Goal: Information Seeking & Learning: Learn about a topic

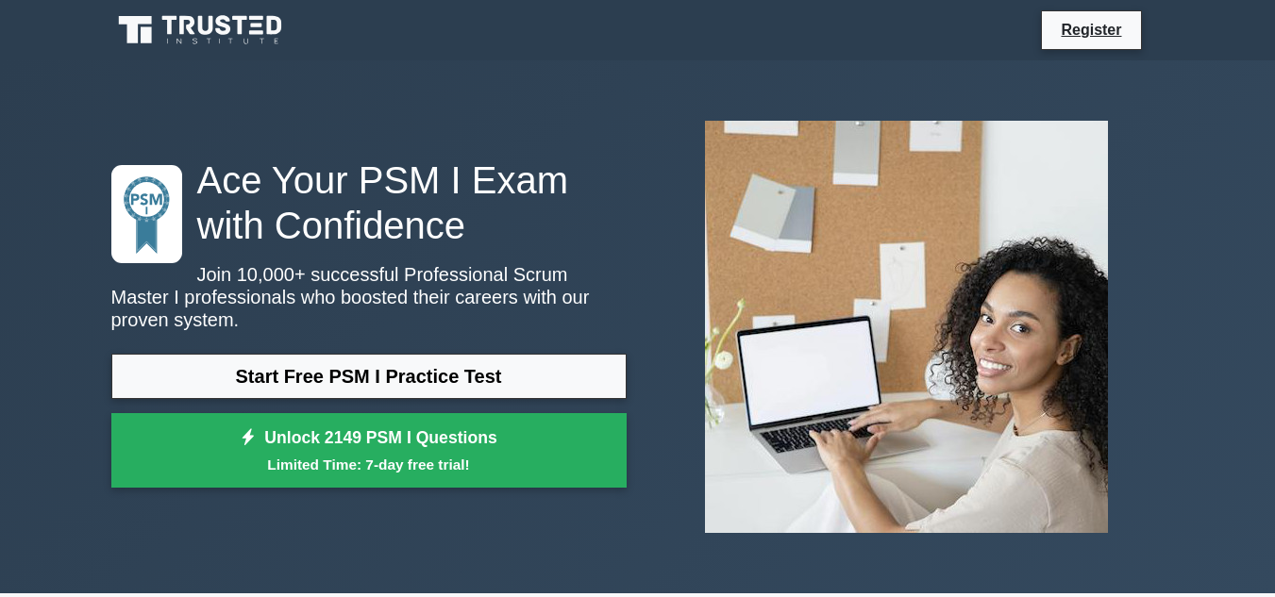
click at [890, 410] on div "Ace Your PSM I Exam with Confidence Join 10,000+ successful Professional Scrum …" at bounding box center [638, 327] width 1076 height 443
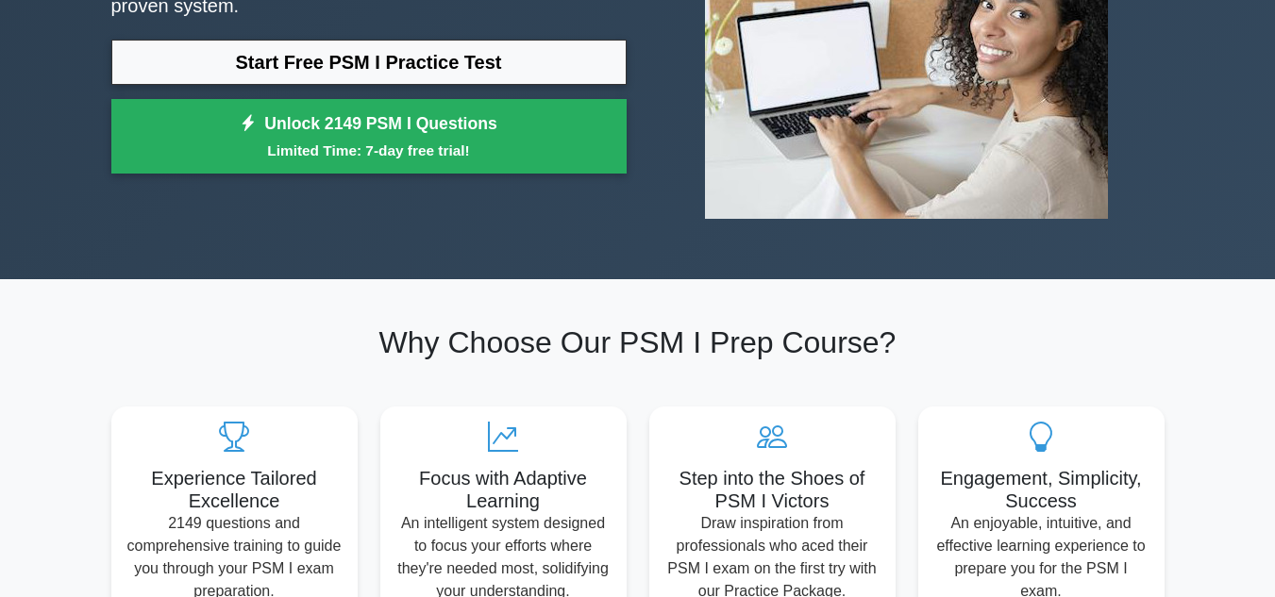
scroll to position [377, 0]
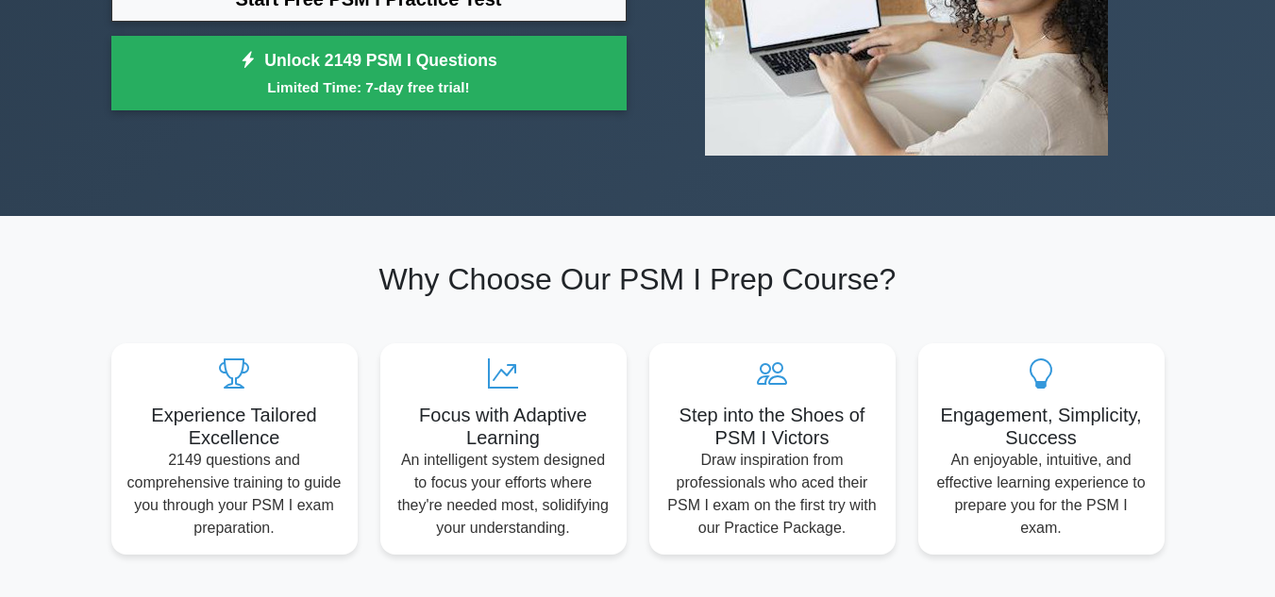
click at [1112, 261] on div "Why Choose Our PSM I Prep Course? Experience Tailored Excellence 2149 questions…" at bounding box center [638, 407] width 1076 height 293
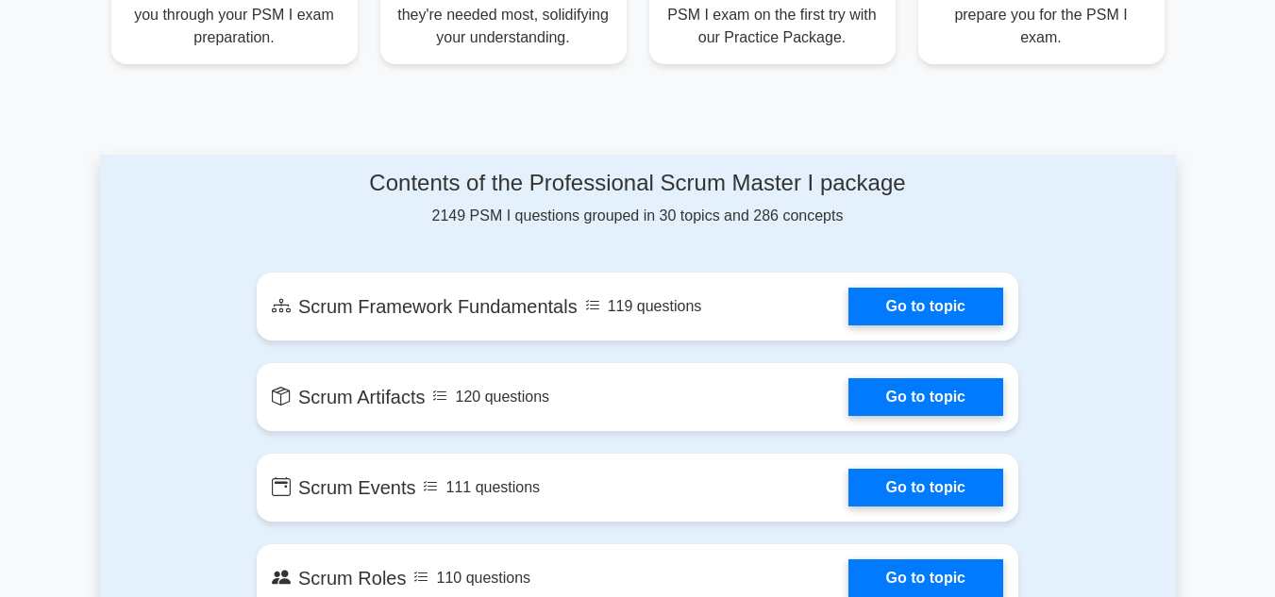
scroll to position [906, 0]
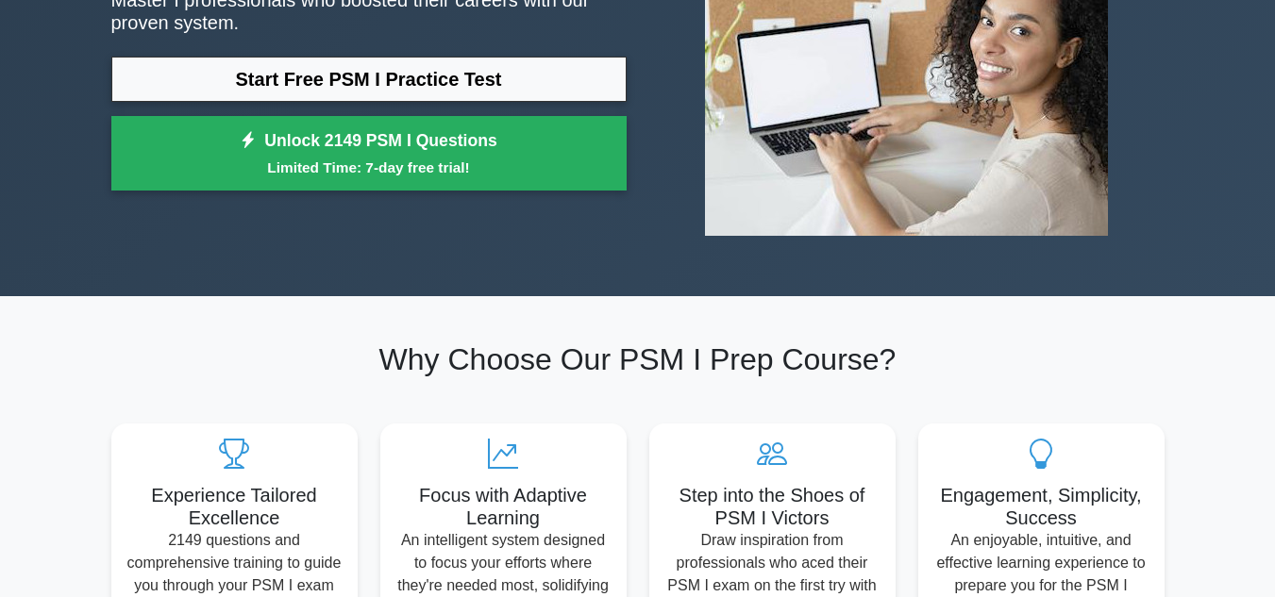
scroll to position [0, 0]
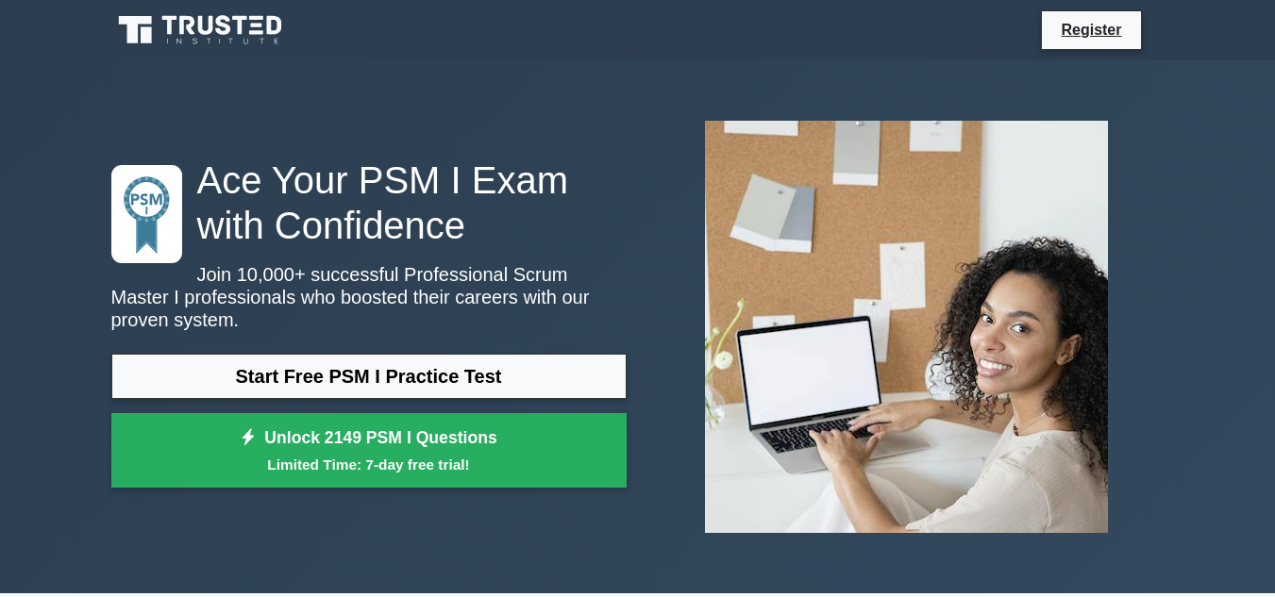
click at [817, 343] on div "Ace Your PSM I Exam with Confidence Join 10,000+ successful Professional Scrum …" at bounding box center [638, 327] width 1076 height 443
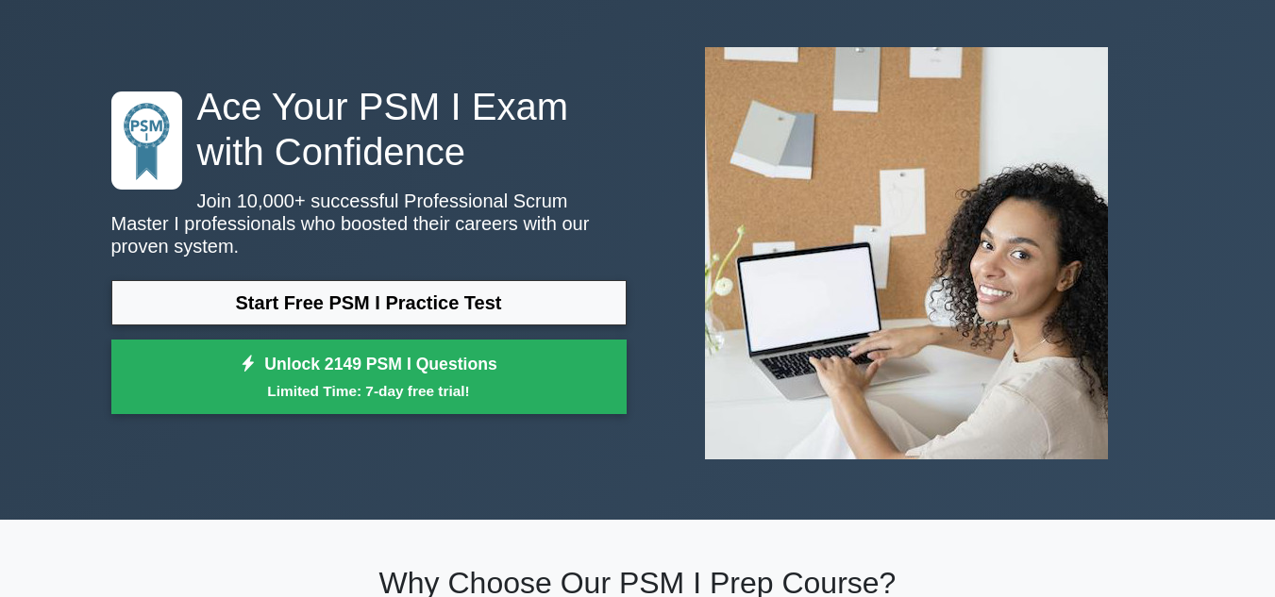
scroll to position [75, 0]
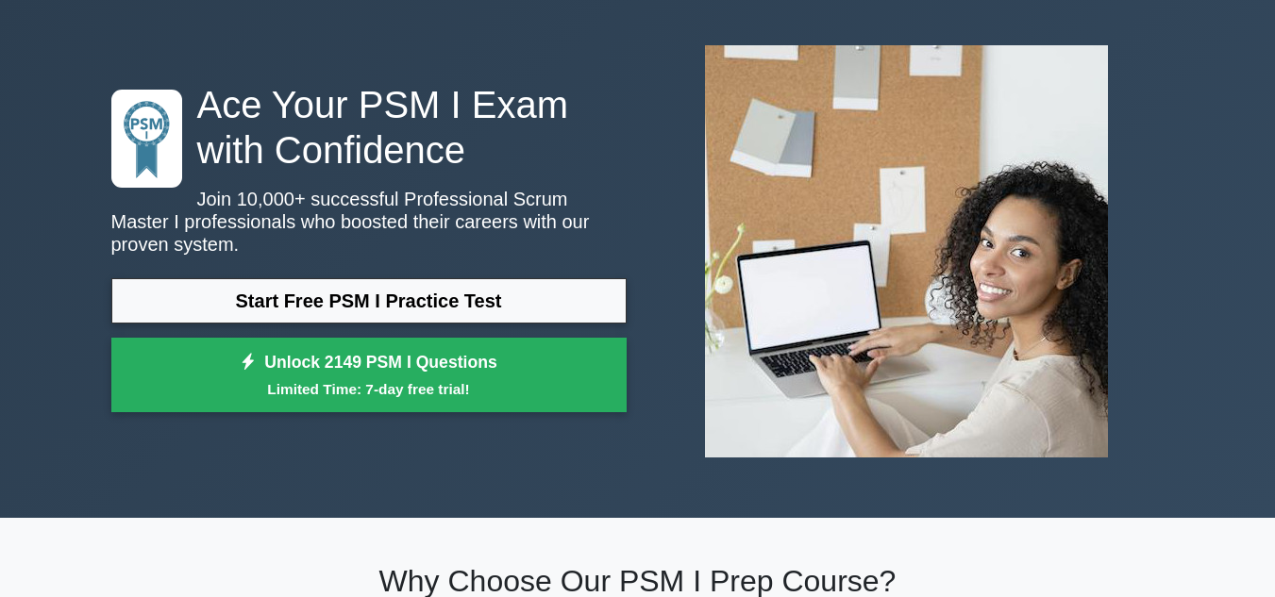
click at [1080, 290] on div "Ace Your PSM I Exam with Confidence Join 10,000+ successful Professional Scrum …" at bounding box center [638, 251] width 1076 height 443
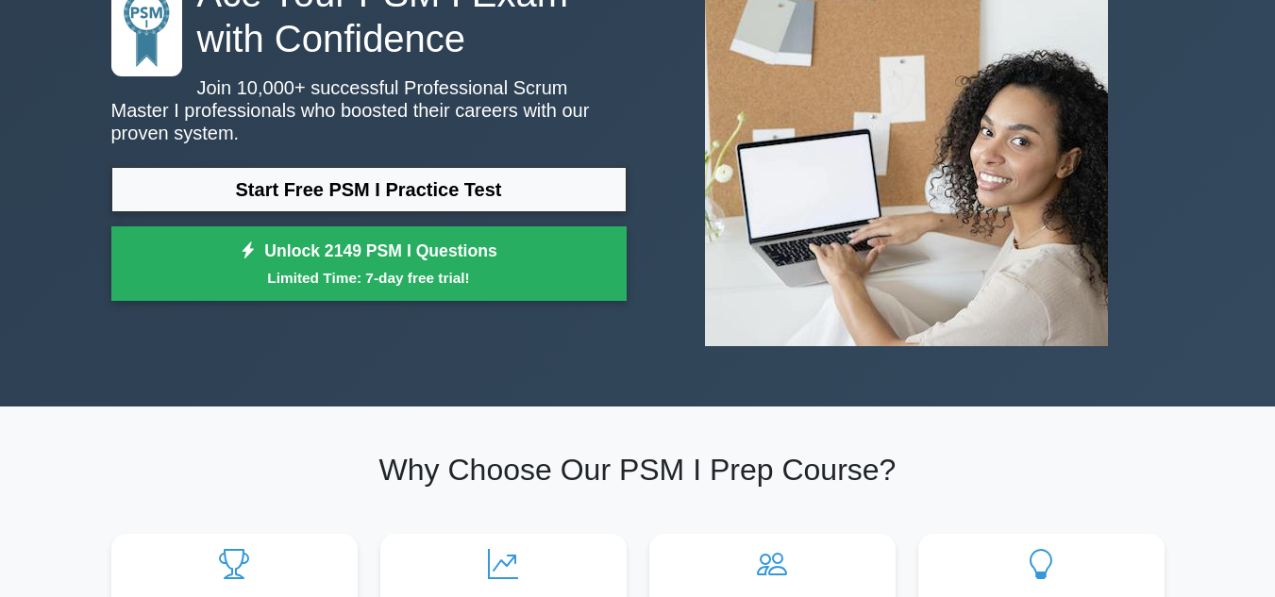
scroll to position [189, 0]
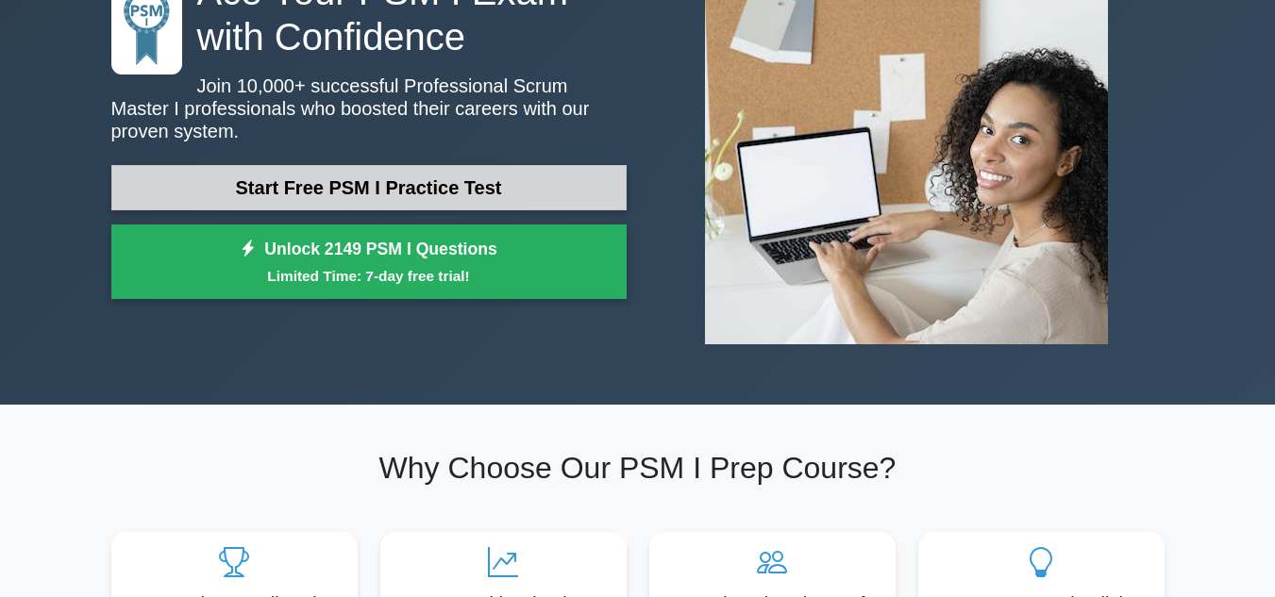
click at [479, 165] on link "Start Free PSM I Practice Test" at bounding box center [368, 187] width 515 height 45
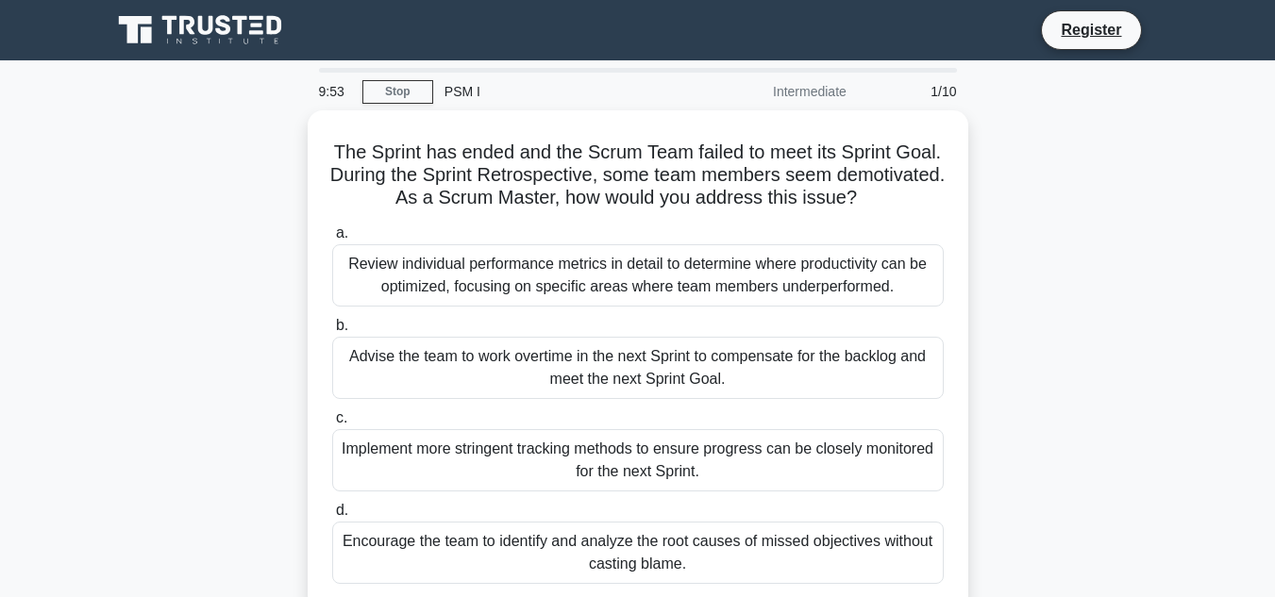
click at [1104, 245] on div "The Sprint has ended and the Scrum Team failed to meet its Sprint Goal. During …" at bounding box center [638, 371] width 1076 height 523
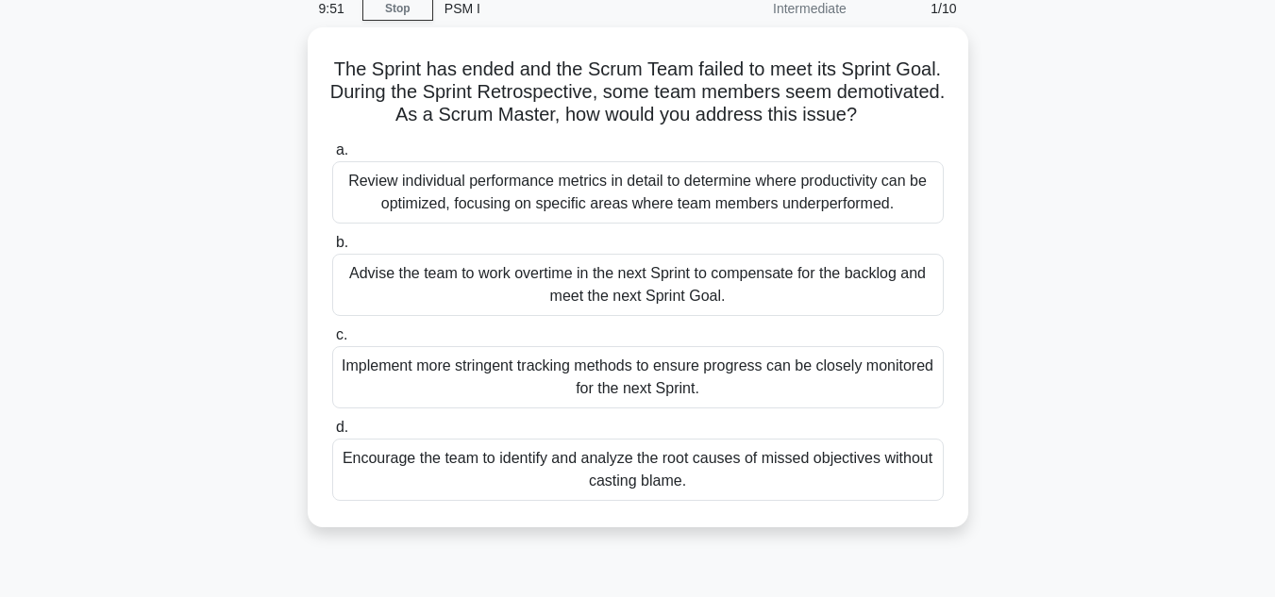
scroll to position [113, 0]
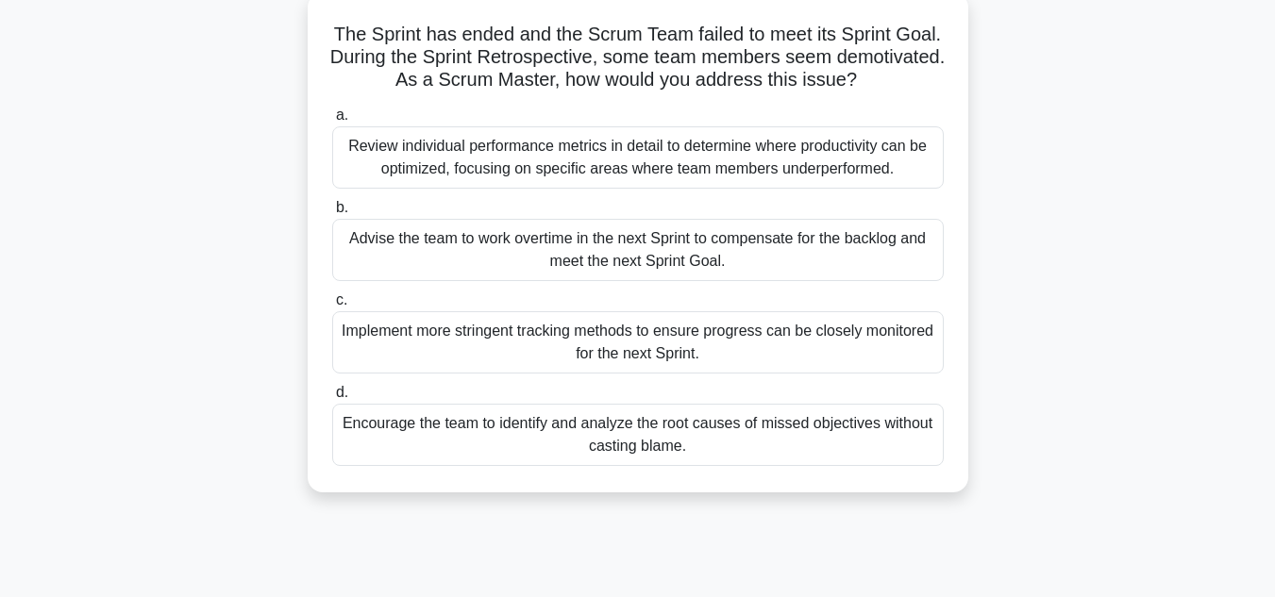
click at [872, 470] on div "a. Review individual performance metrics in detail to determine where productiv…" at bounding box center [638, 285] width 634 height 370
click at [879, 437] on div "Encourage the team to identify and analyze the root causes of missed objectives…" at bounding box center [637, 435] width 611 height 62
click at [332, 399] on input "d. Encourage the team to identify and analyze the root causes of missed objecti…" at bounding box center [332, 393] width 0 height 12
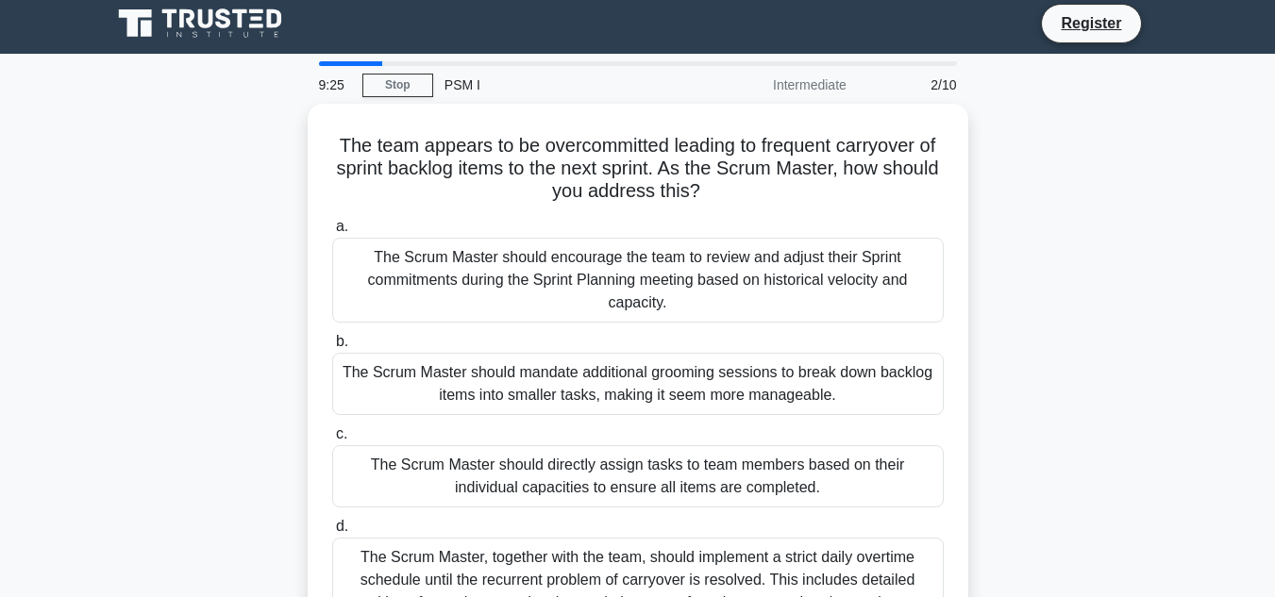
scroll to position [0, 0]
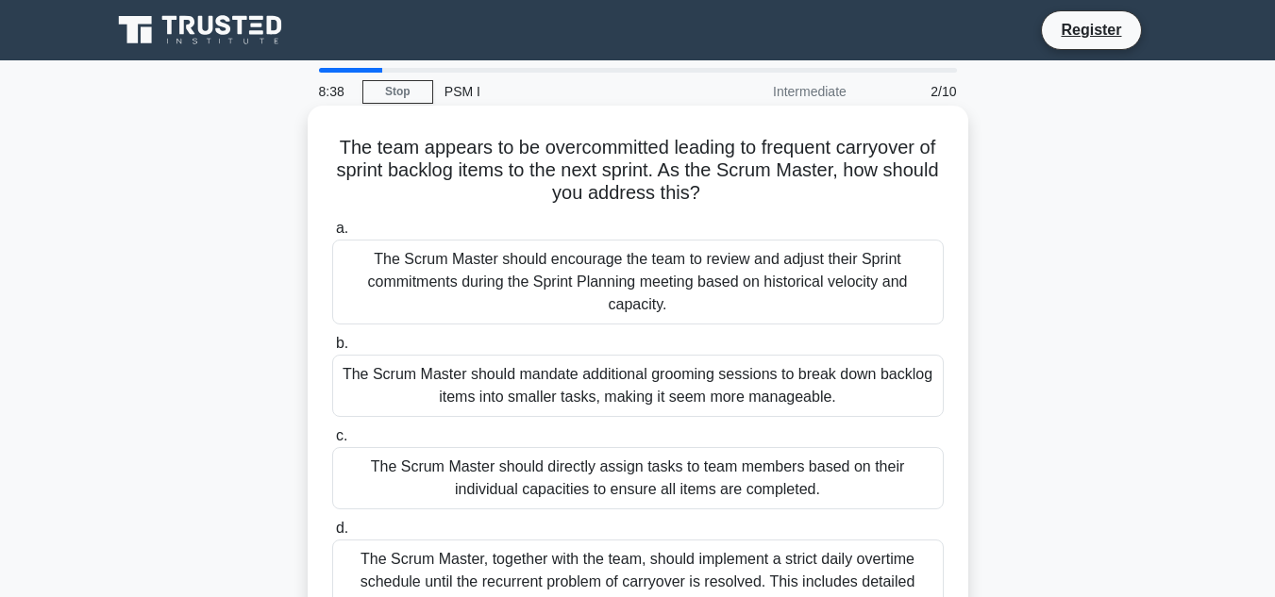
click at [898, 307] on div "The Scrum Master should encourage the team to review and adjust their Sprint co…" at bounding box center [637, 282] width 611 height 85
click at [332, 235] on input "a. The Scrum Master should encourage the team to review and adjust their Sprint…" at bounding box center [332, 229] width 0 height 12
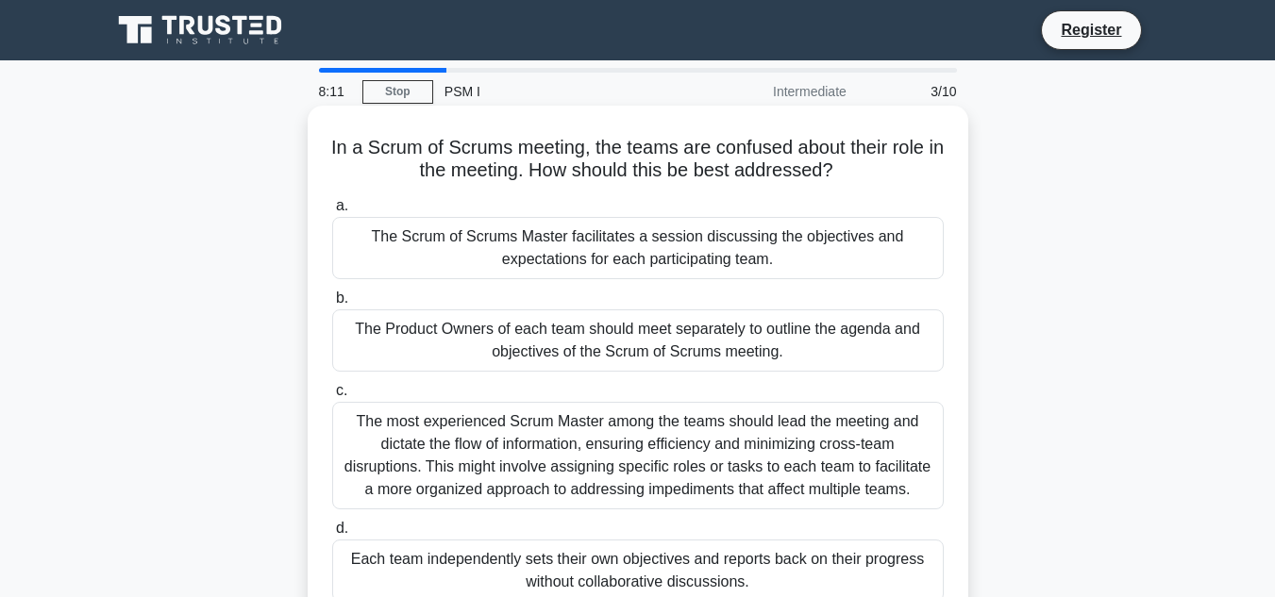
click at [956, 328] on div "In a Scrum of Scrums meeting, the teams are confused about their role in the me…" at bounding box center [637, 367] width 645 height 508
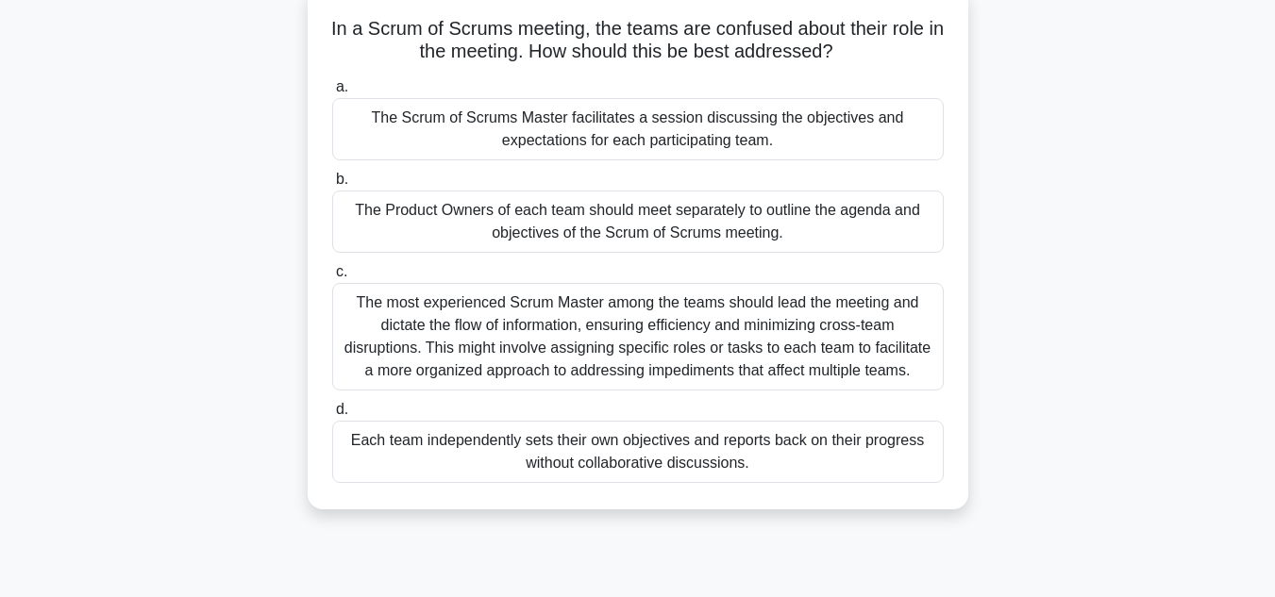
scroll to position [151, 0]
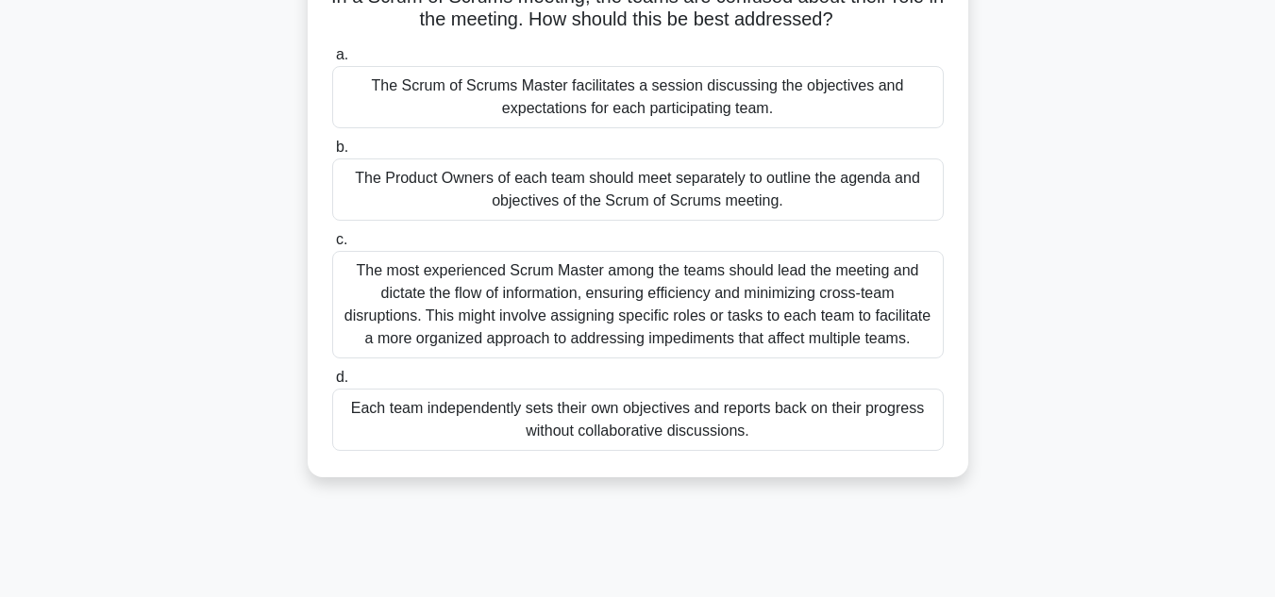
click at [916, 93] on div "The Scrum of Scrums Master facilitates a session discussing the objectives and …" at bounding box center [637, 97] width 611 height 62
click at [332, 61] on input "a. The Scrum of Scrums Master facilitates a session discussing the objectives a…" at bounding box center [332, 55] width 0 height 12
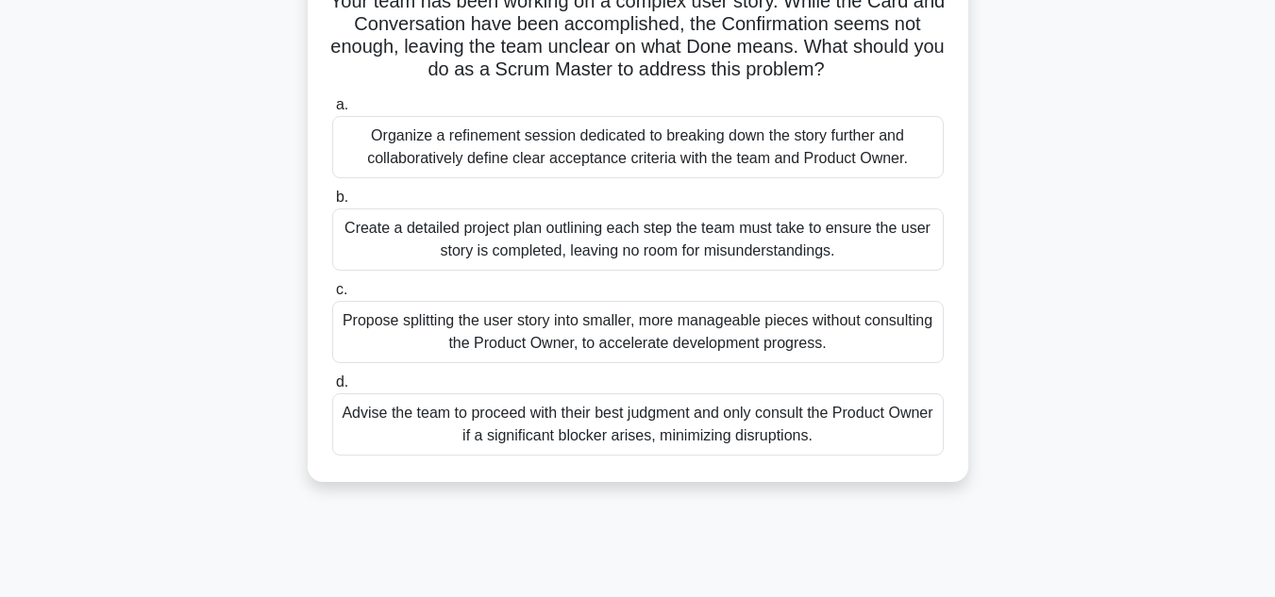
scroll to position [0, 0]
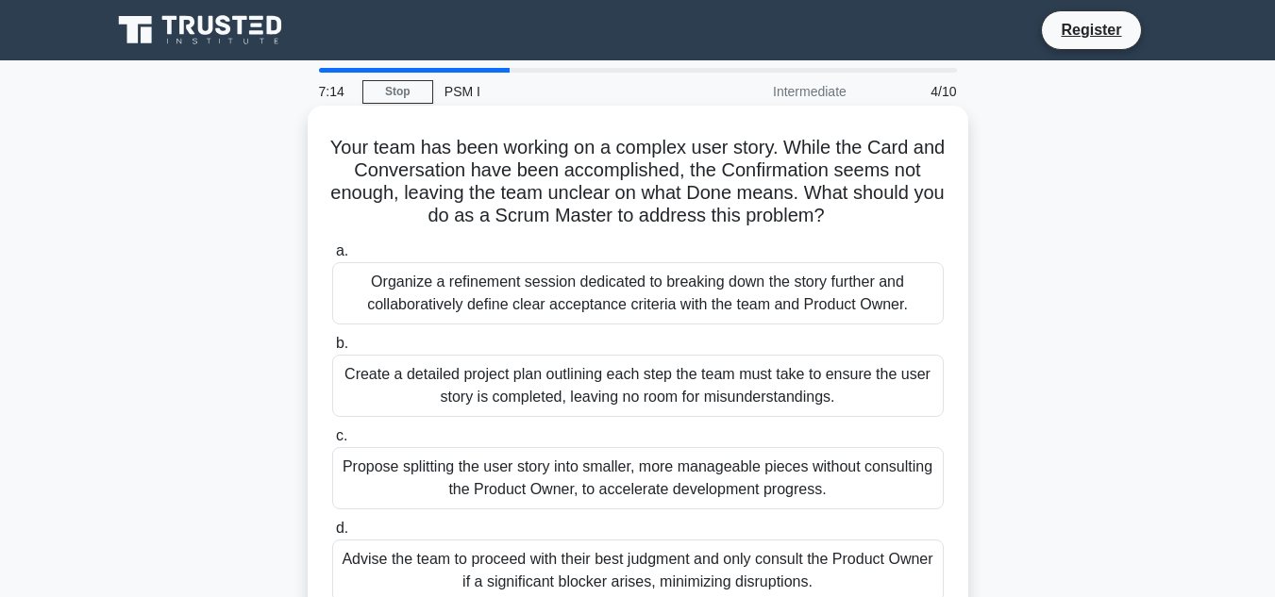
click at [962, 268] on div "Your team has been working on a complex user story. While the Card and Conversa…" at bounding box center [638, 367] width 661 height 523
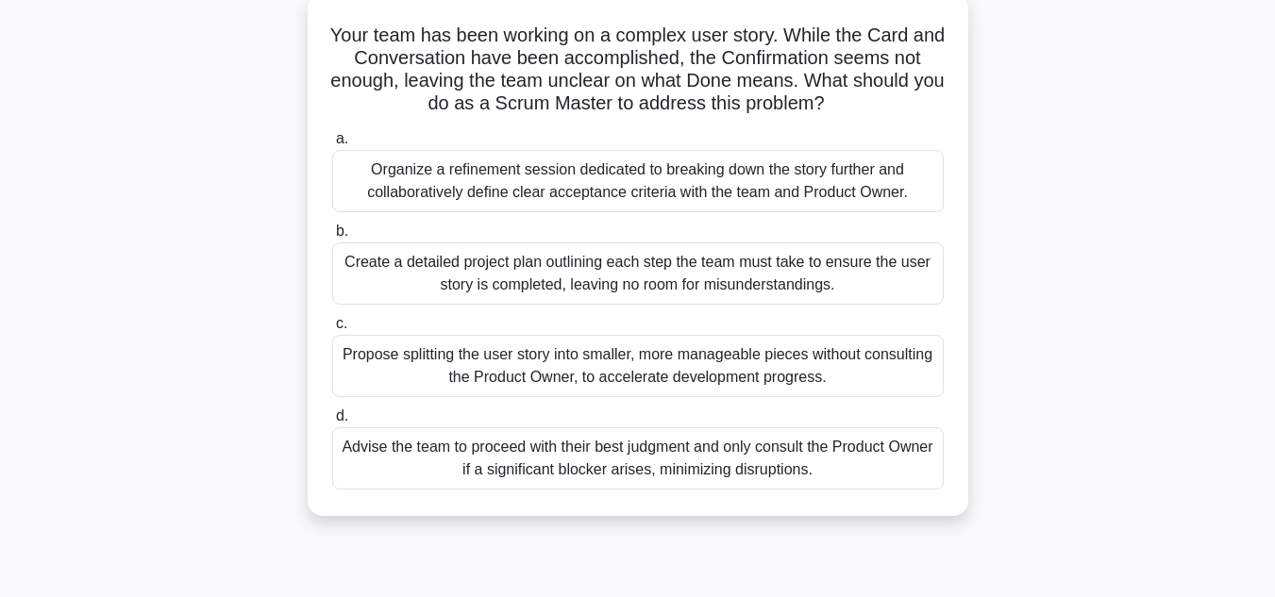
scroll to position [113, 0]
click at [916, 193] on div "Organize a refinement session dedicated to breaking down the story further and …" at bounding box center [637, 180] width 611 height 62
click at [332, 144] on input "a. Organize a refinement session dedicated to breaking down the story further a…" at bounding box center [332, 138] width 0 height 12
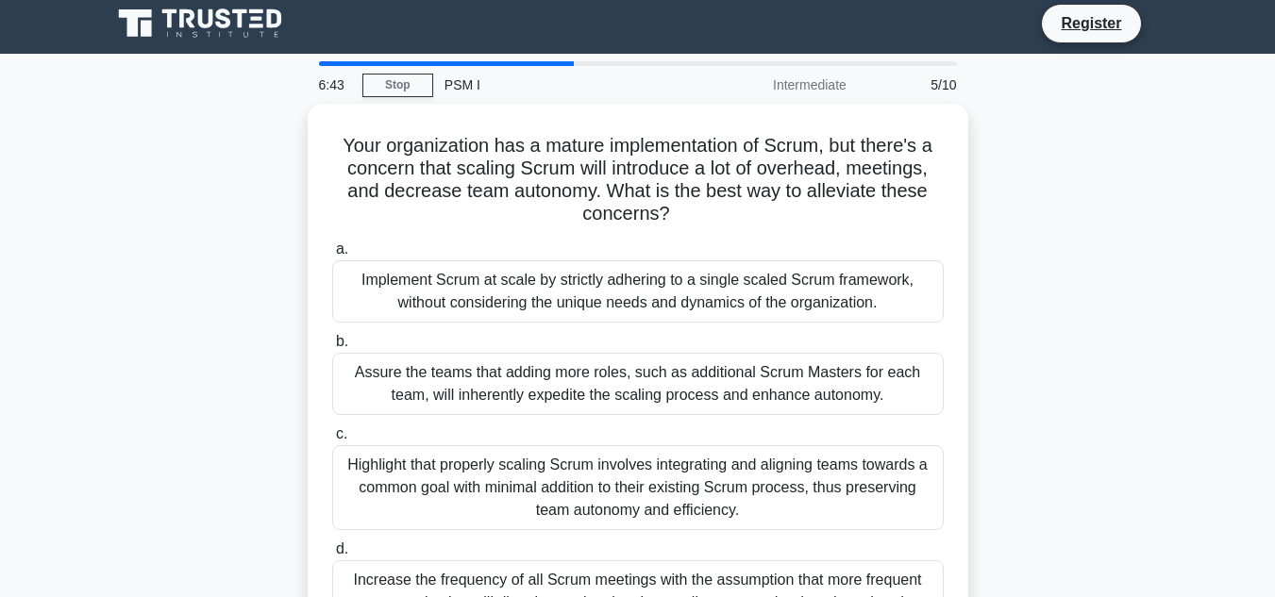
scroll to position [0, 0]
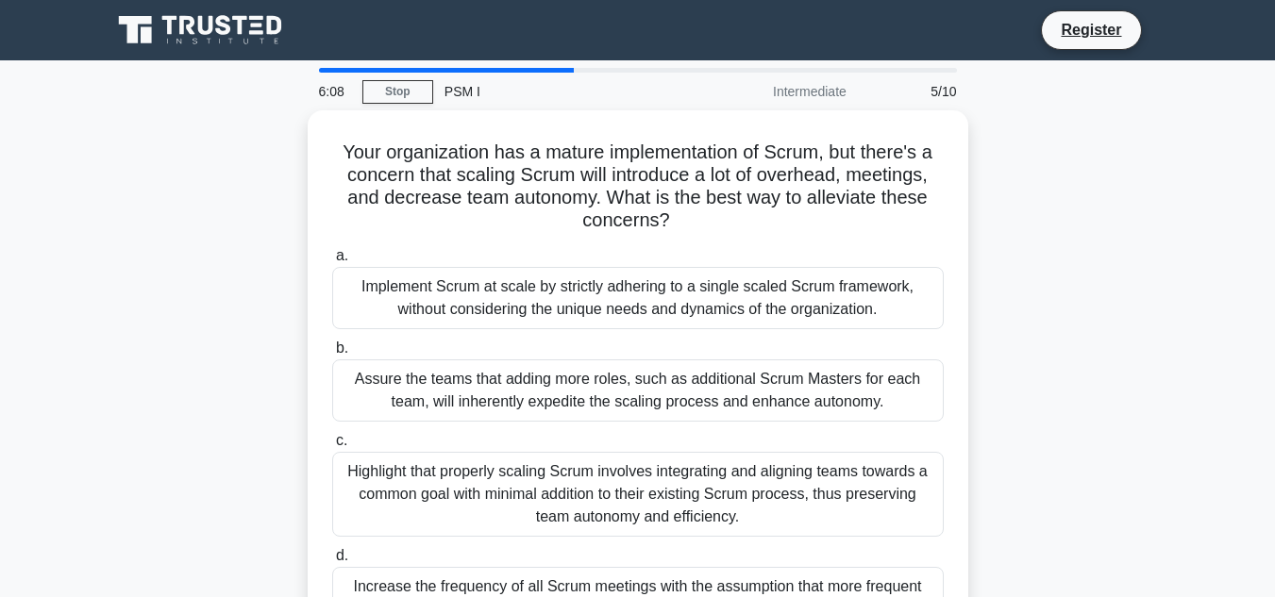
click at [969, 305] on div "Your organization has a mature implementation of Scrum, but there's a concern t…" at bounding box center [638, 394] width 1076 height 568
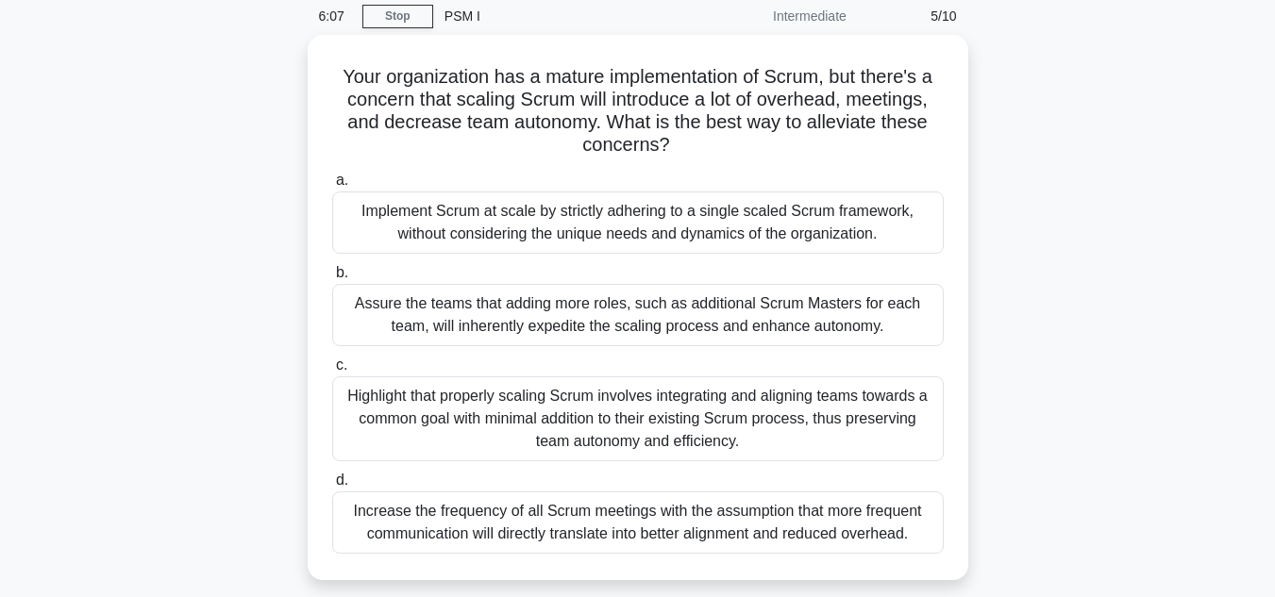
scroll to position [113, 0]
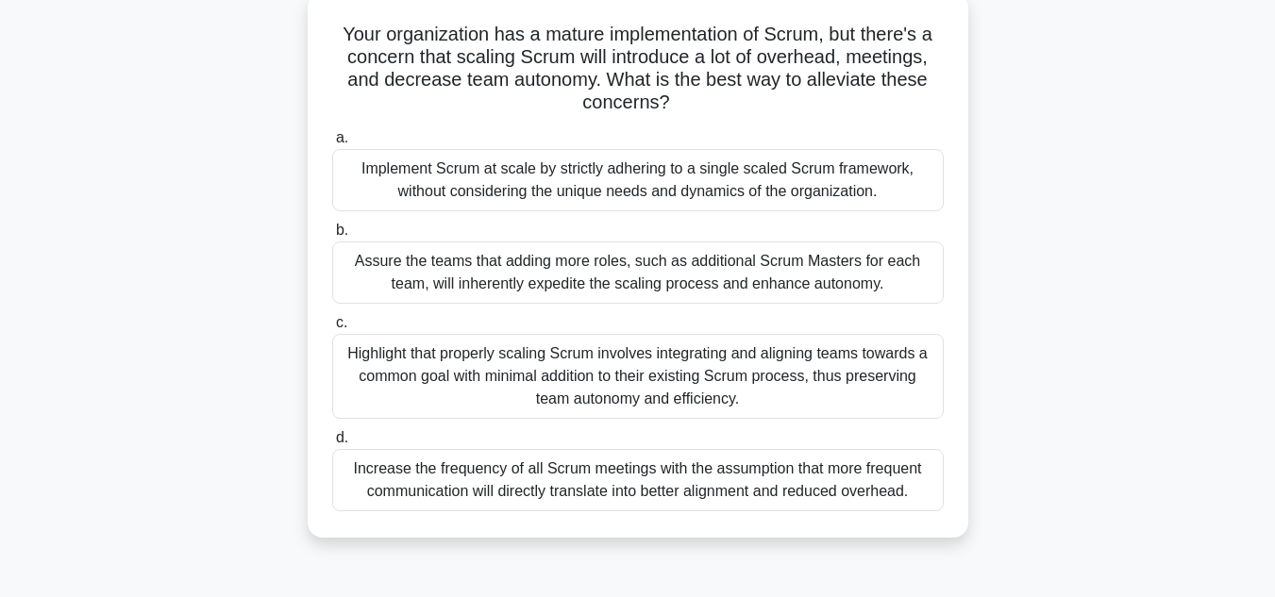
click at [887, 360] on div "Highlight that properly scaling Scrum involves integrating and aligning teams t…" at bounding box center [637, 376] width 611 height 85
click at [332, 329] on input "c. Highlight that properly scaling Scrum involves integrating and aligning team…" at bounding box center [332, 323] width 0 height 12
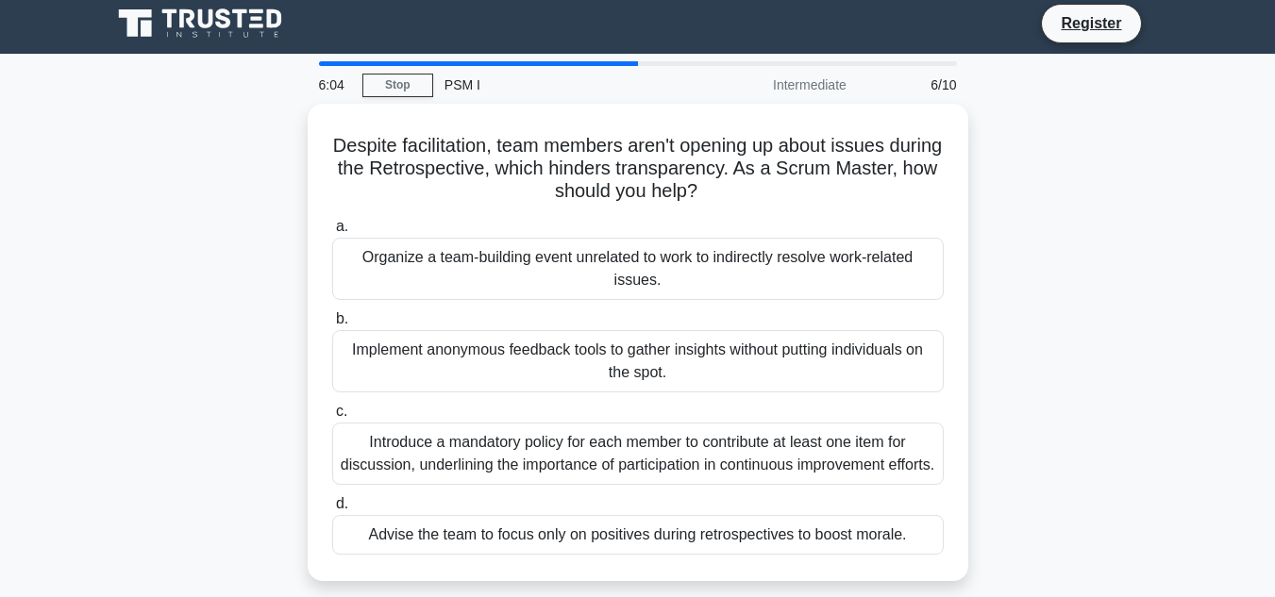
scroll to position [0, 0]
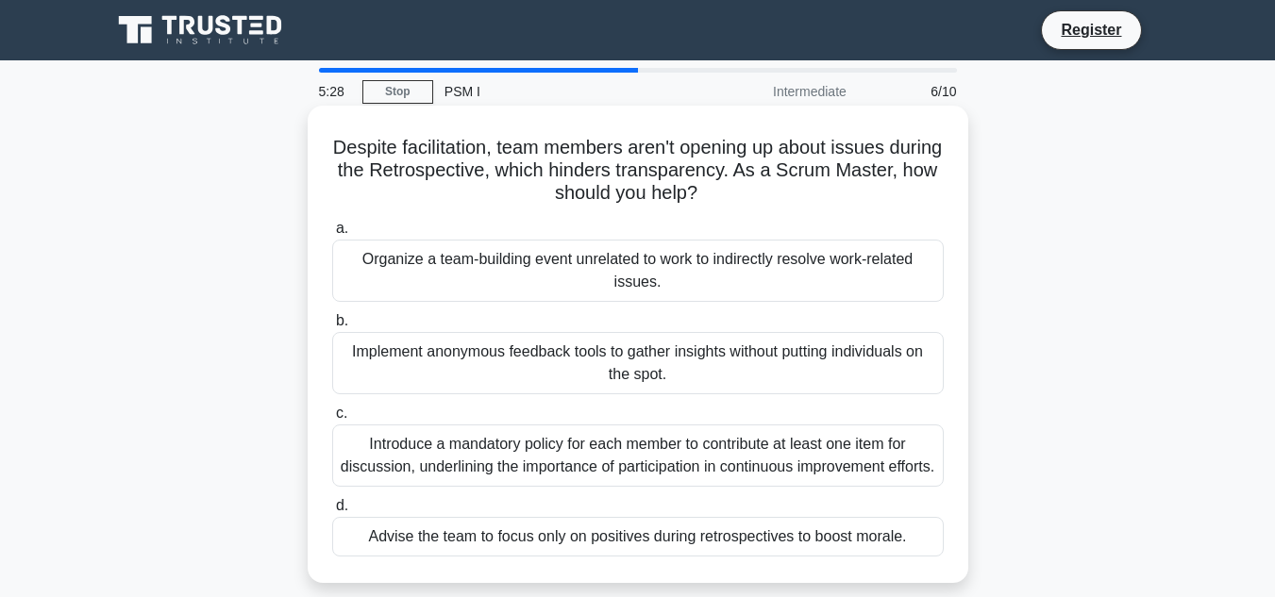
click at [949, 481] on div "c. Introduce a mandatory policy for each member to contribute at least one item…" at bounding box center [638, 444] width 634 height 85
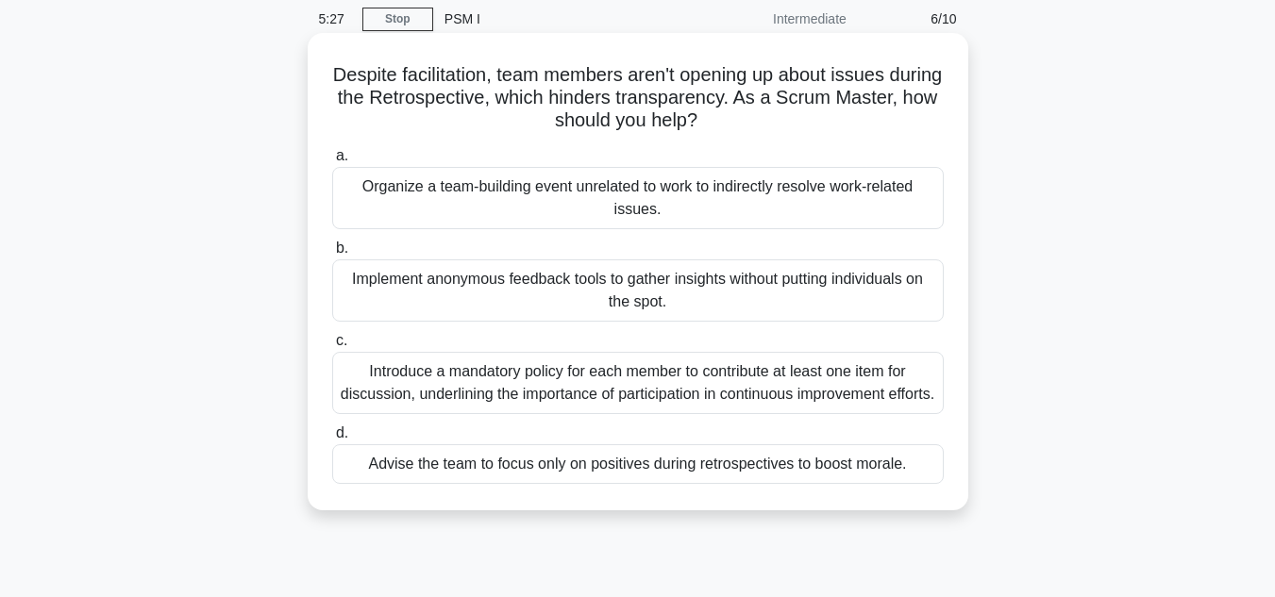
scroll to position [75, 0]
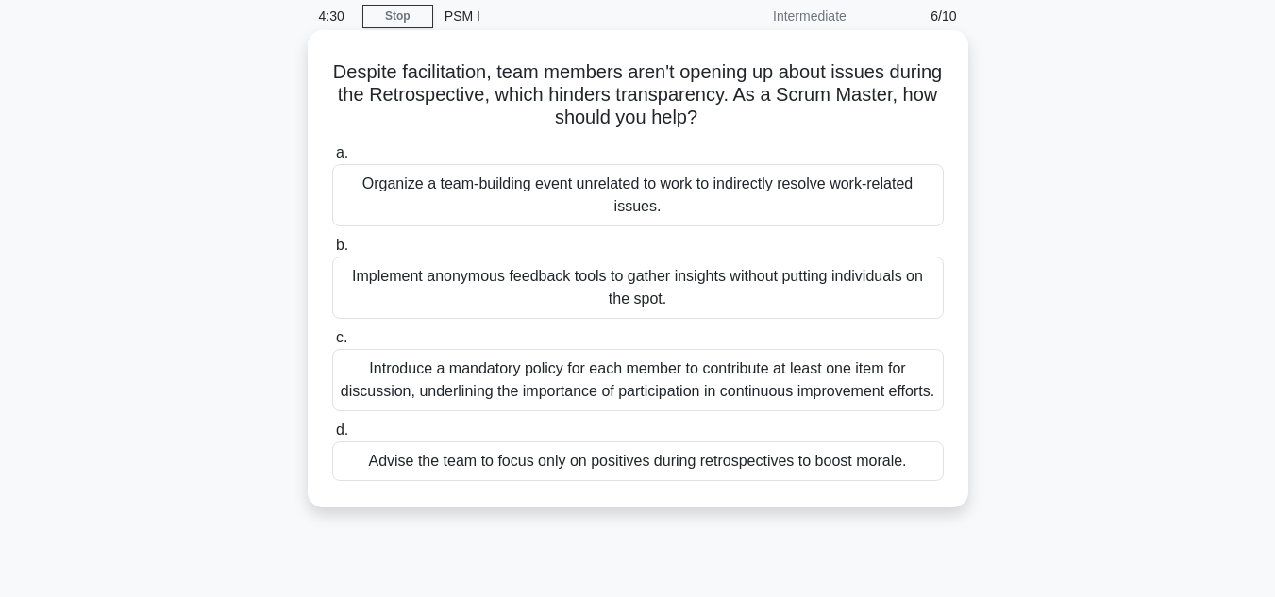
click at [874, 203] on div "Organize a team-building event unrelated to work to indirectly resolve work-rel…" at bounding box center [637, 195] width 611 height 62
click at [332, 159] on input "a. Organize a team-building event unrelated to work to indirectly resolve work-…" at bounding box center [332, 153] width 0 height 12
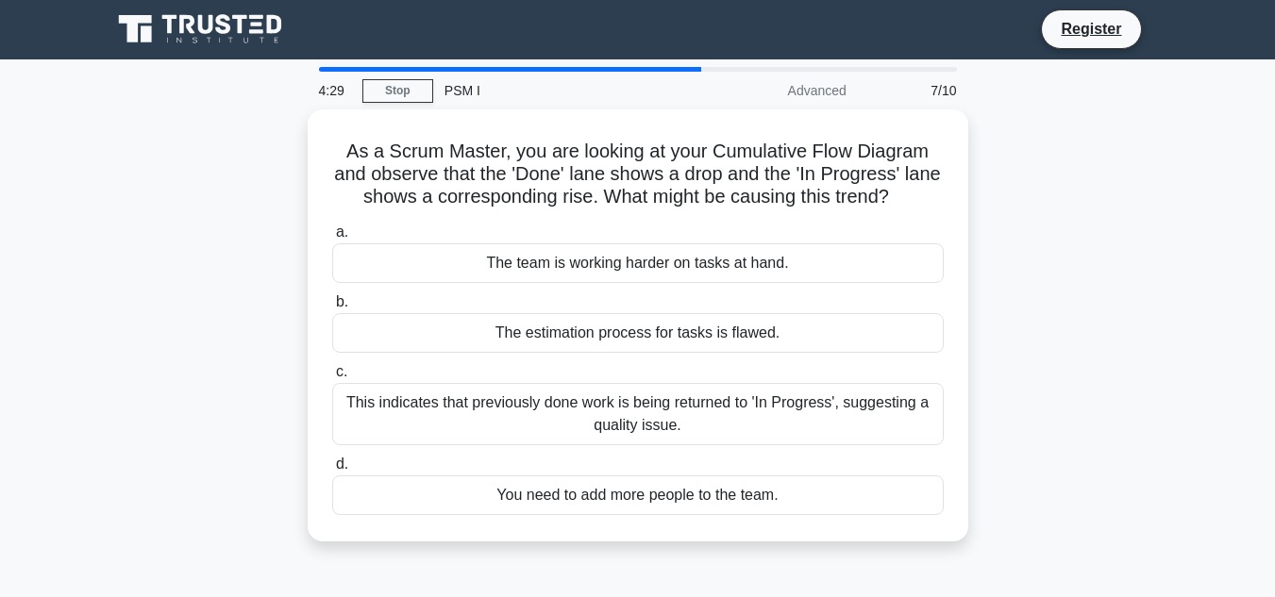
scroll to position [0, 0]
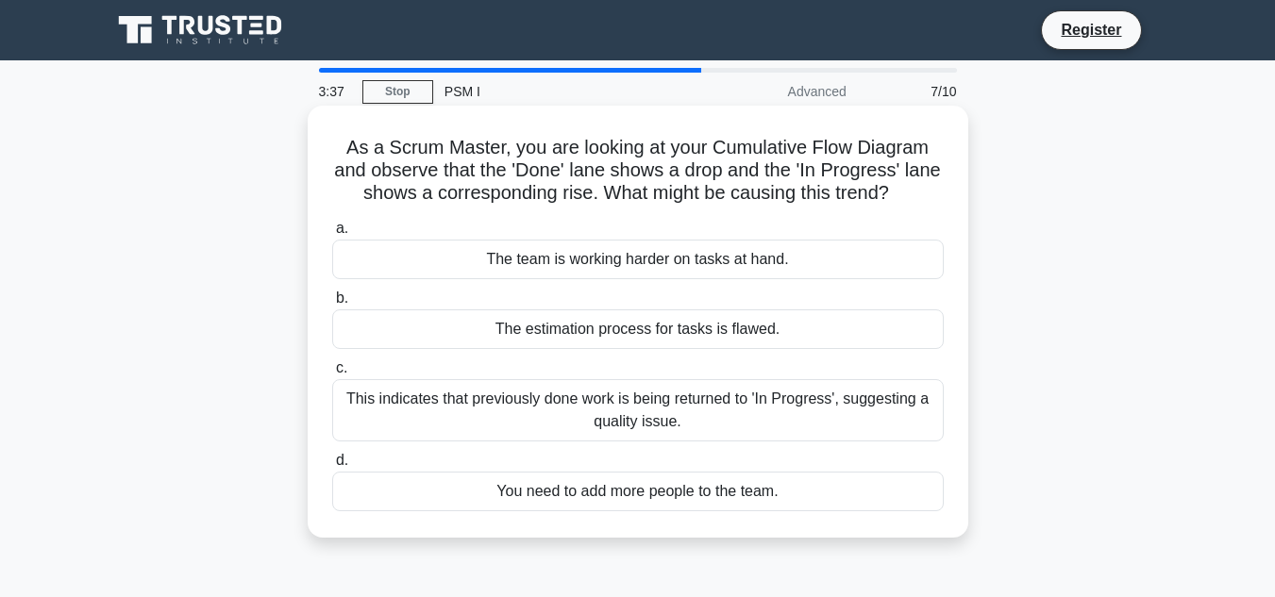
click at [885, 337] on div "The estimation process for tasks is flawed." at bounding box center [637, 329] width 611 height 40
click at [332, 305] on input "b. The estimation process for tasks is flawed." at bounding box center [332, 299] width 0 height 12
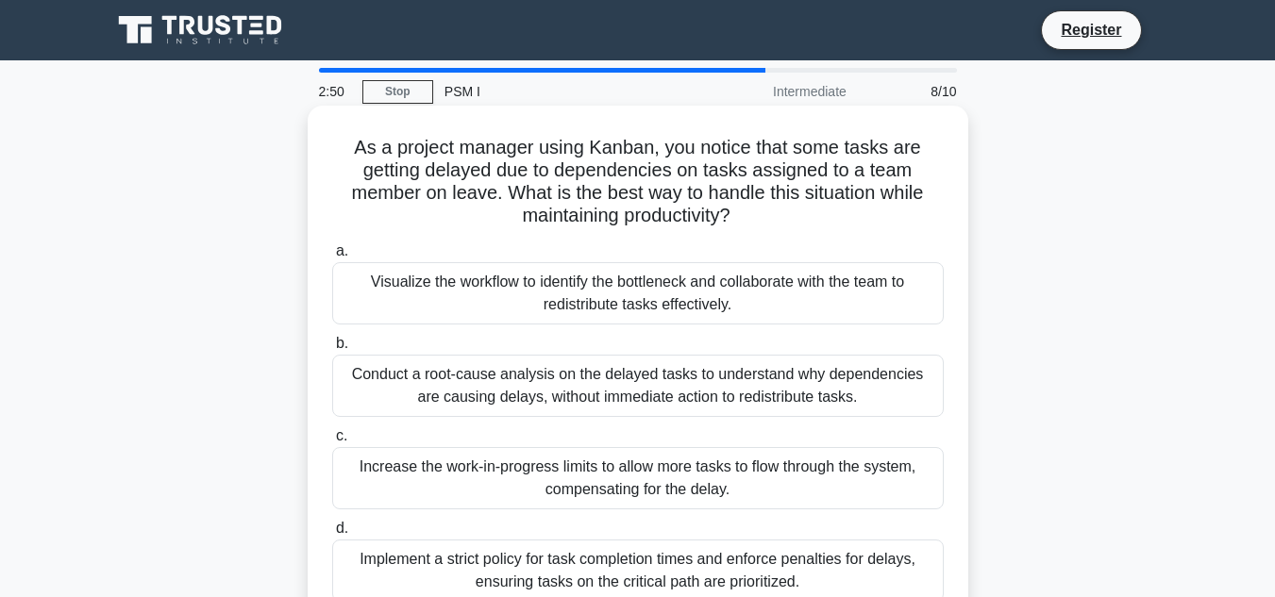
click at [952, 391] on div "b. Conduct a root-cause analysis on the delayed tasks to understand why depende…" at bounding box center [638, 374] width 634 height 85
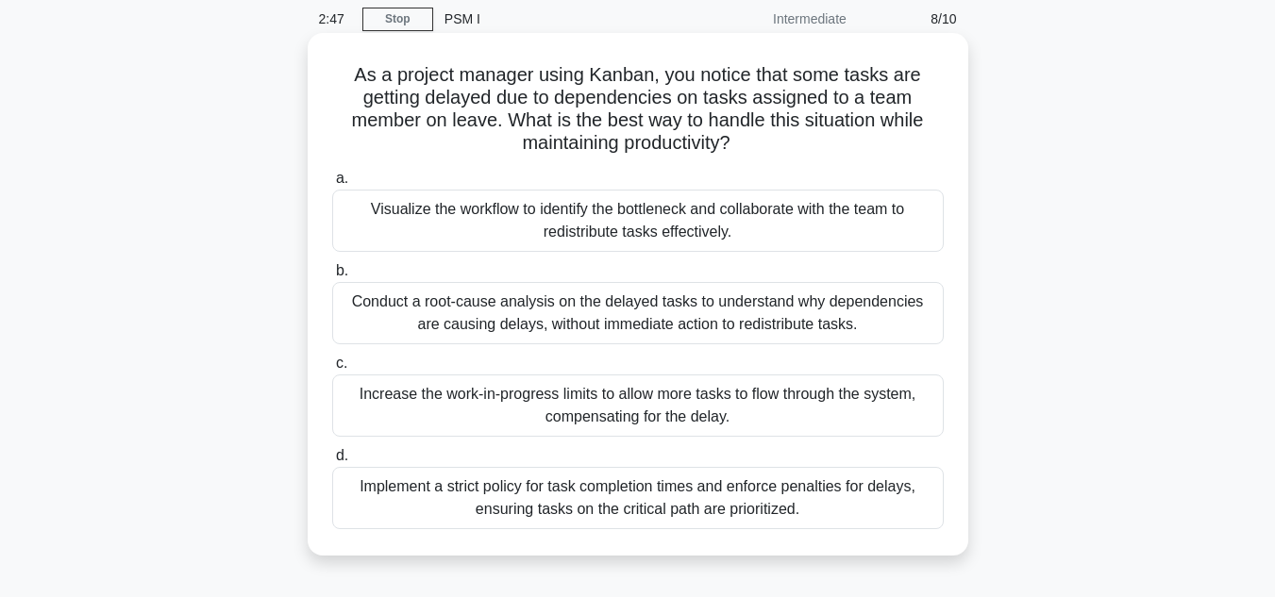
scroll to position [75, 0]
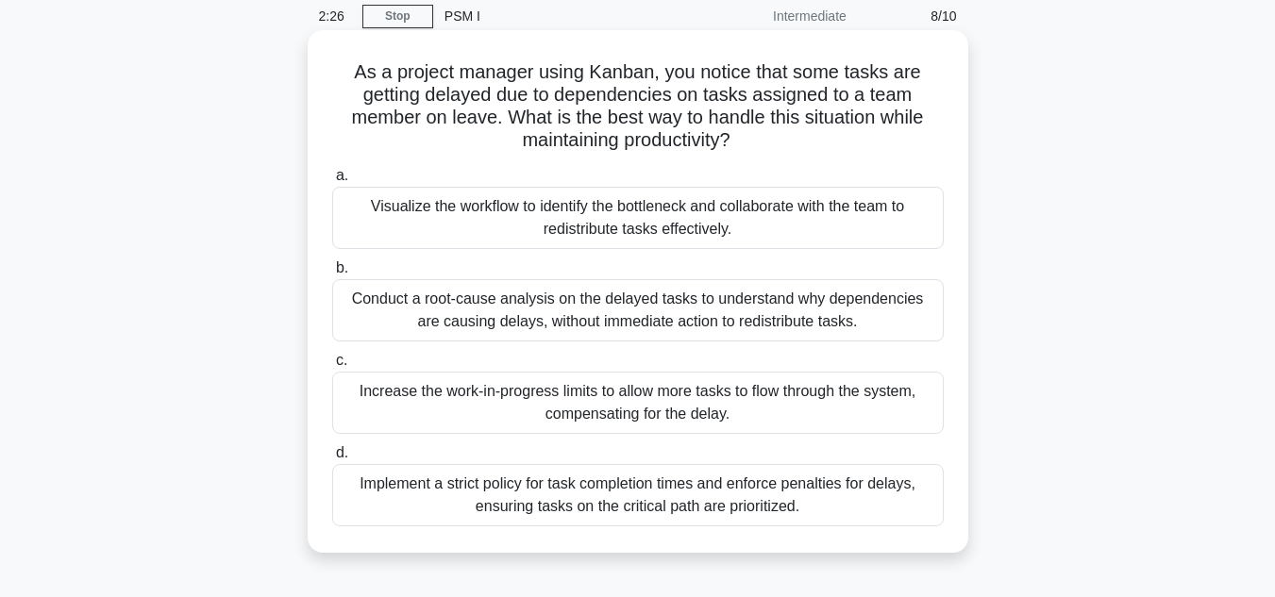
click at [916, 218] on div "Visualize the workflow to identify the bottleneck and collaborate with the team…" at bounding box center [637, 218] width 611 height 62
click at [332, 182] on input "a. Visualize the workflow to identify the bottleneck and collaborate with the t…" at bounding box center [332, 176] width 0 height 12
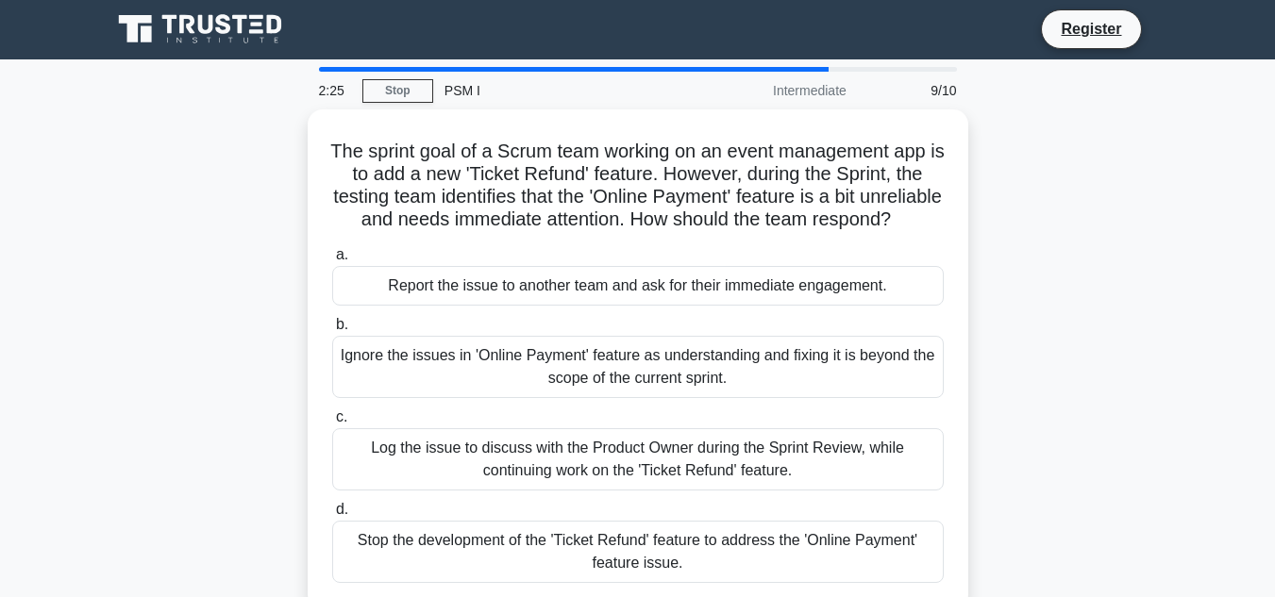
scroll to position [0, 0]
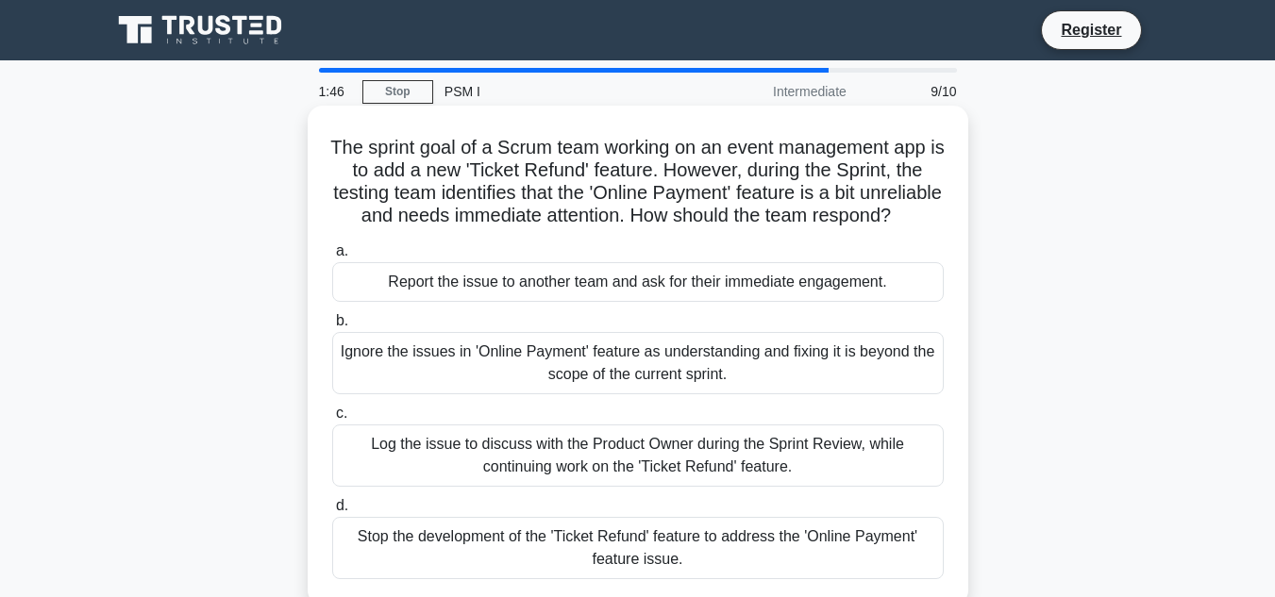
click at [961, 335] on div "The sprint goal of a Scrum team working on an event management app is to add a …" at bounding box center [638, 356] width 661 height 500
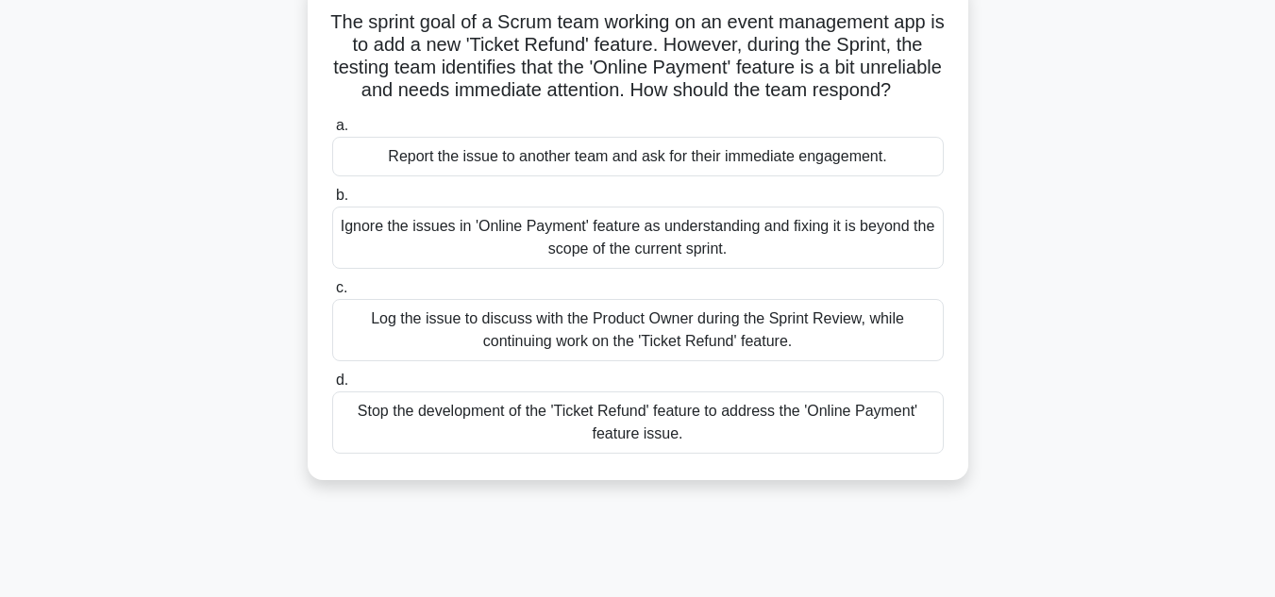
scroll to position [151, 0]
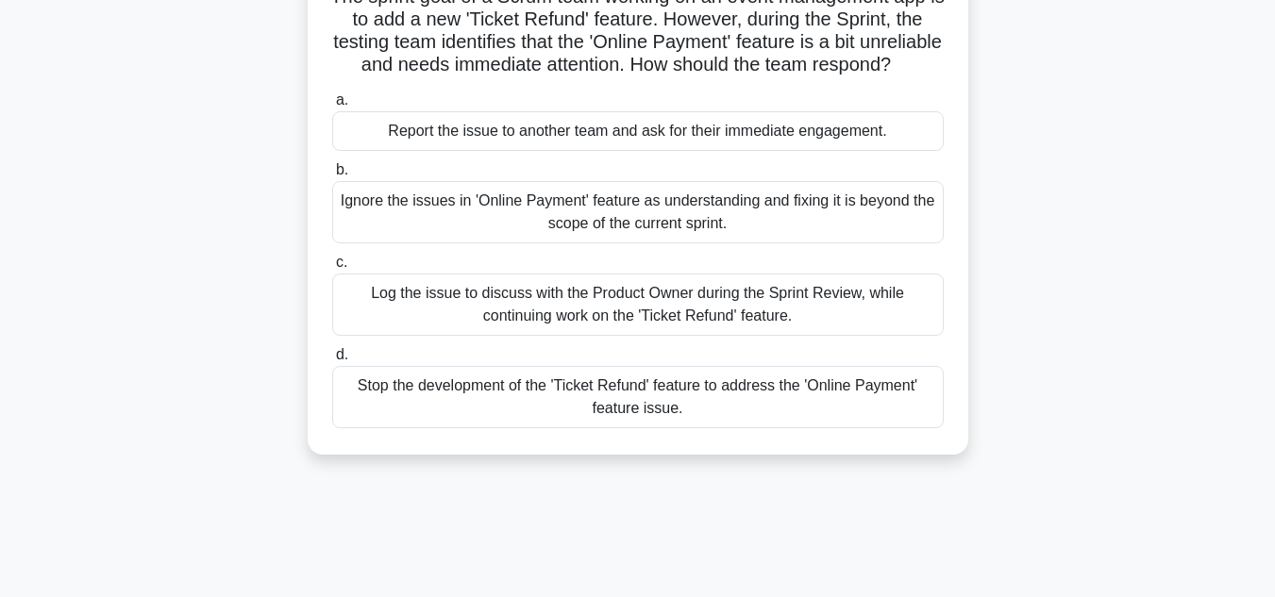
click at [905, 329] on div "Log the issue to discuss with the Product Owner during the Sprint Review, while…" at bounding box center [637, 305] width 611 height 62
click at [332, 269] on input "c. Log the issue to discuss with the Product Owner during the Sprint Review, wh…" at bounding box center [332, 263] width 0 height 12
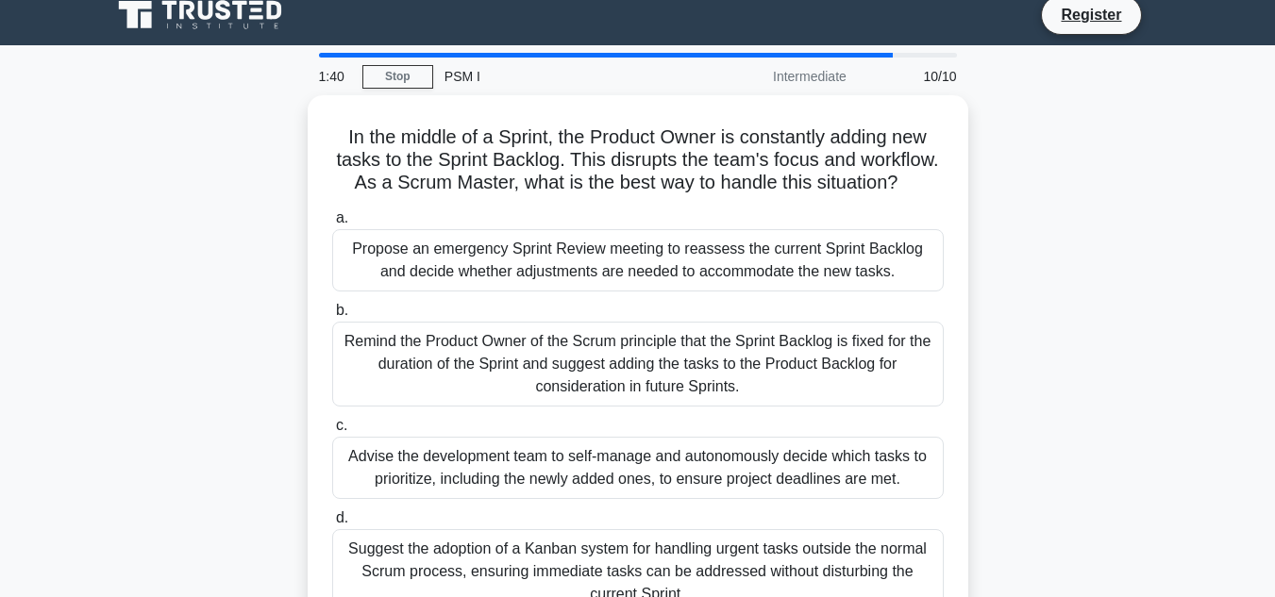
scroll to position [0, 0]
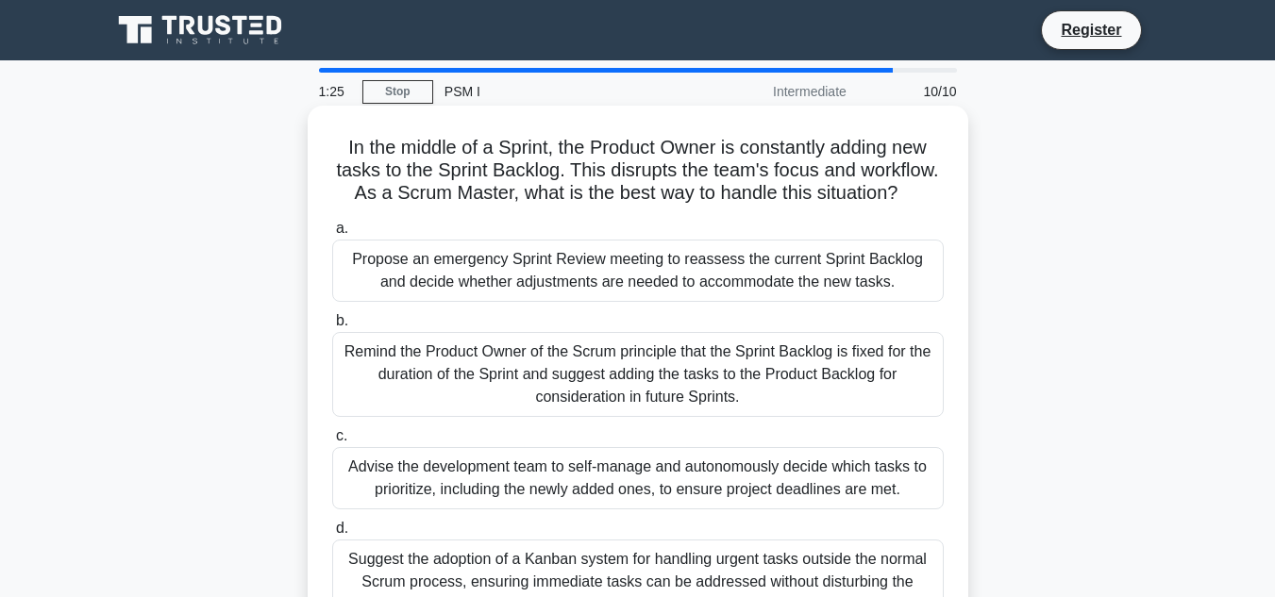
click at [943, 206] on h5 "In the middle of a Sprint, the Product Owner is constantly adding new tasks to …" at bounding box center [637, 171] width 615 height 70
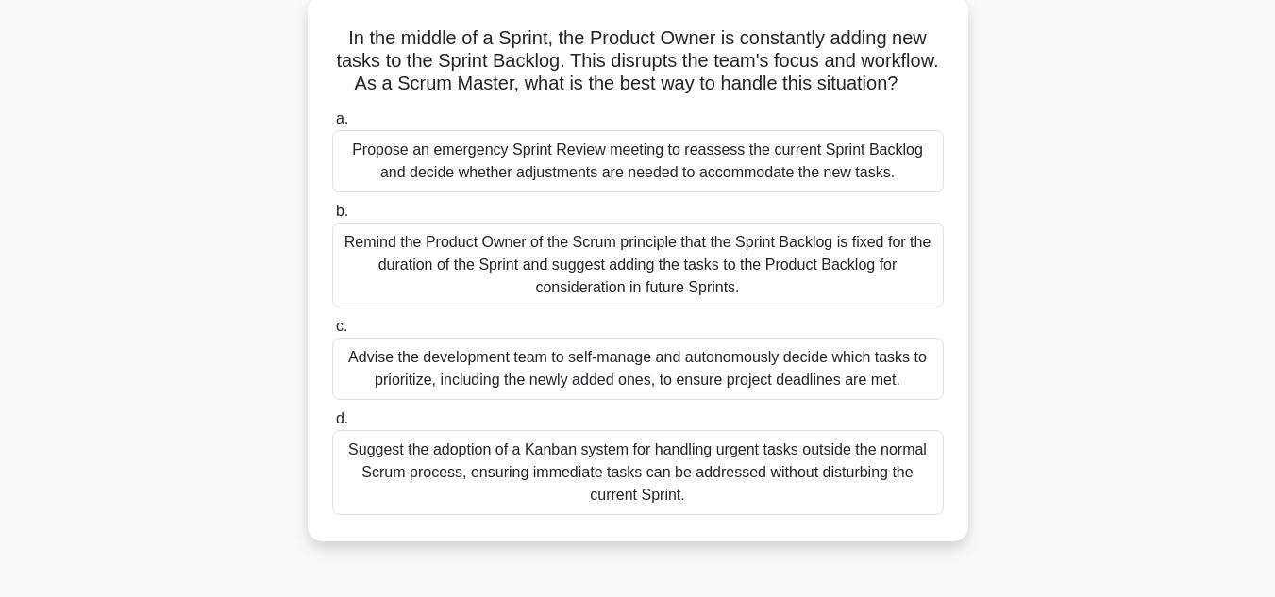
scroll to position [113, 0]
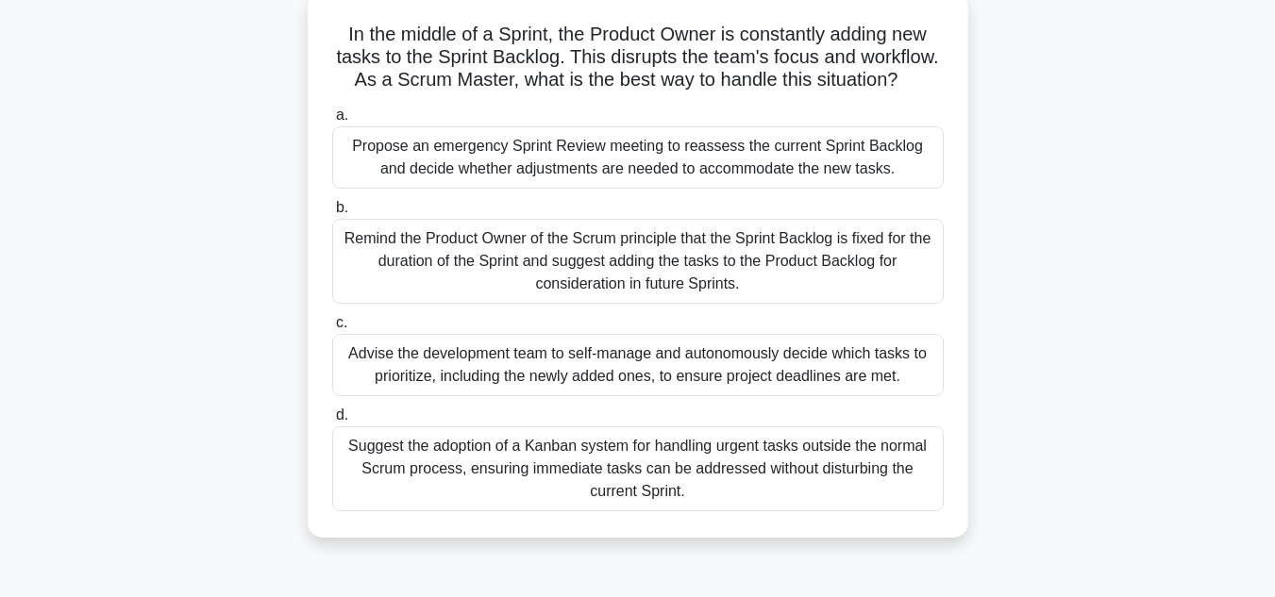
click at [912, 288] on div "Remind the Product Owner of the Scrum principle that the Sprint Backlog is fixe…" at bounding box center [637, 261] width 611 height 85
click at [332, 214] on input "b. Remind the Product Owner of the Scrum principle that the Sprint Backlog is f…" at bounding box center [332, 208] width 0 height 12
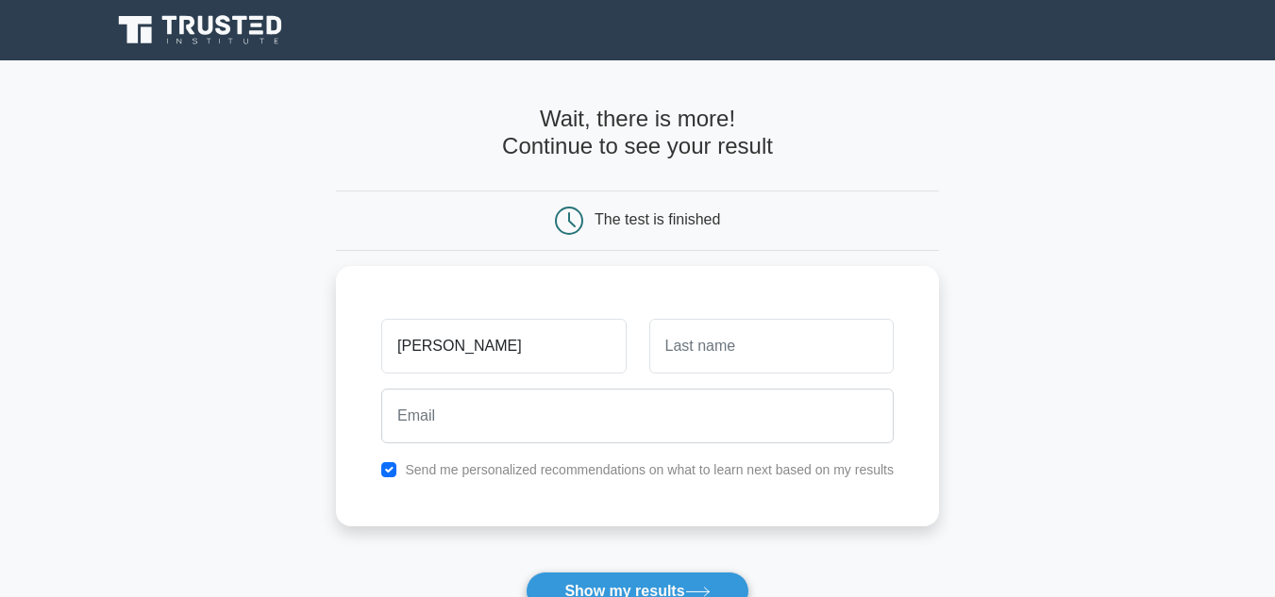
type input "Mauricio"
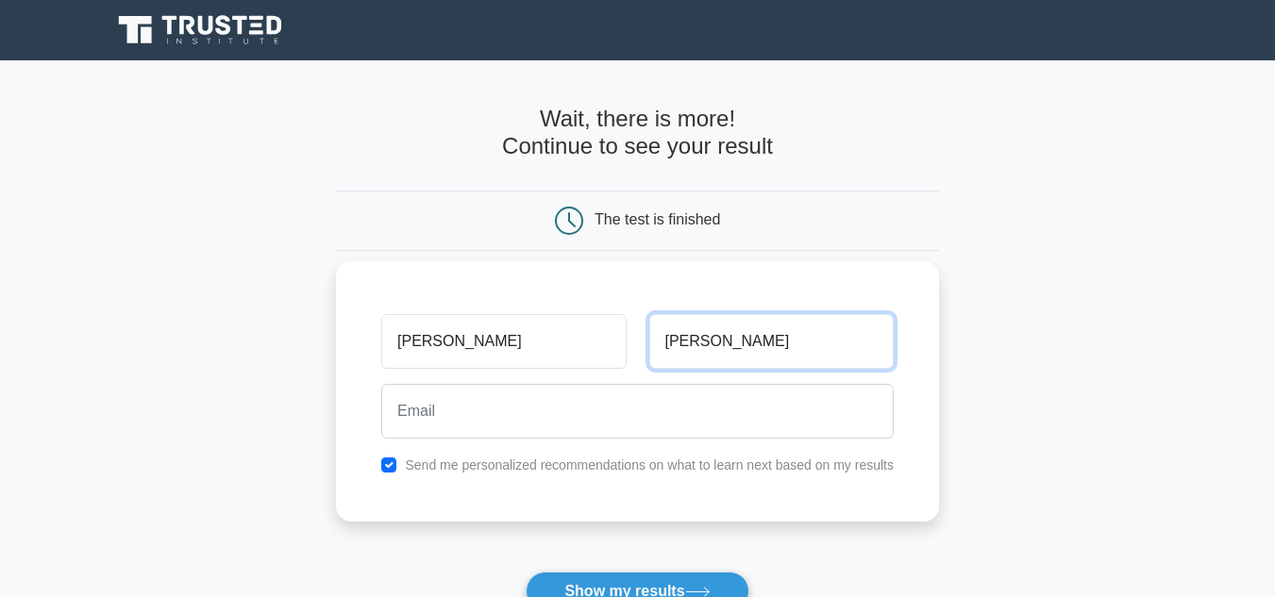
type input "Mercado"
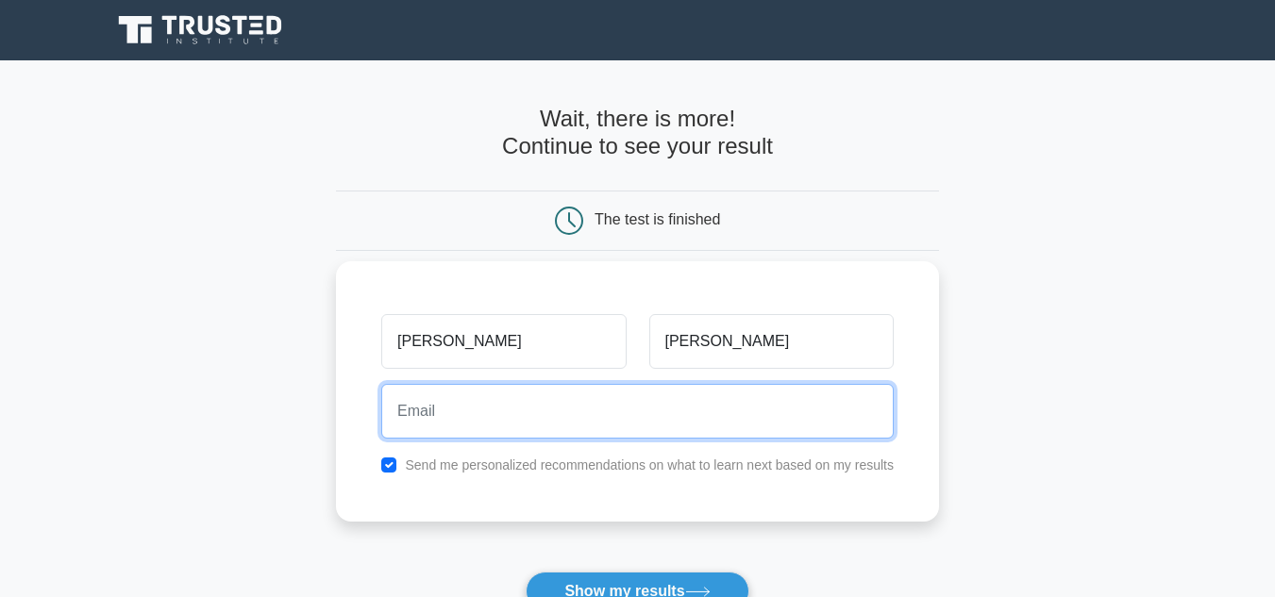
click at [695, 400] on input "email" at bounding box center [637, 411] width 512 height 55
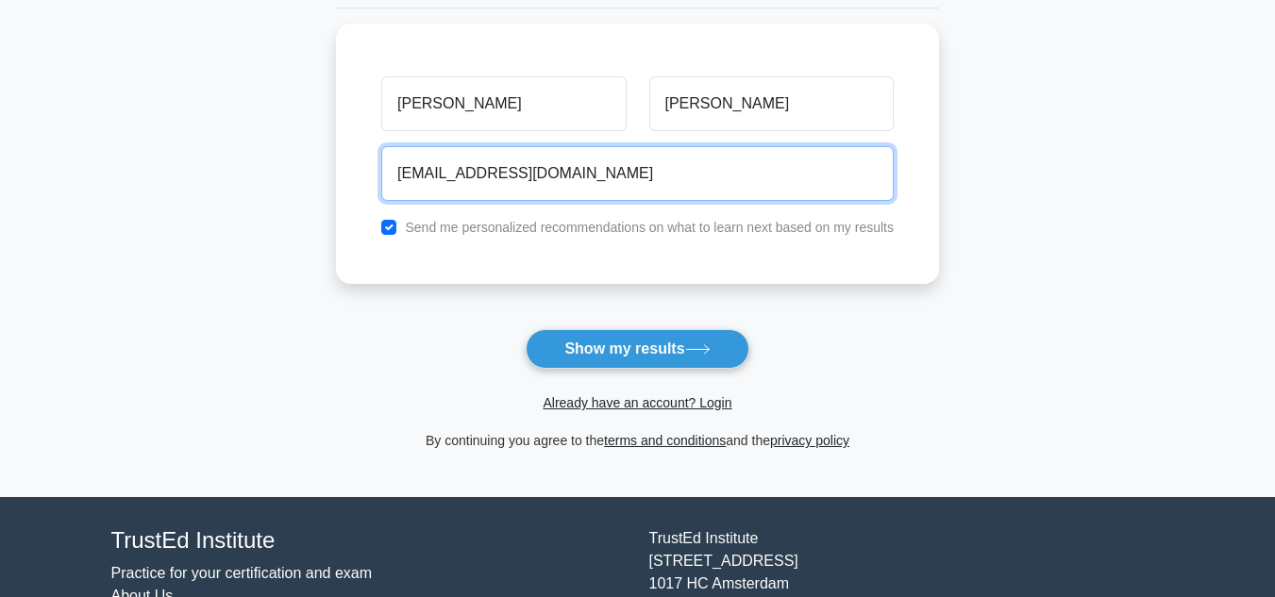
scroll to position [266, 0]
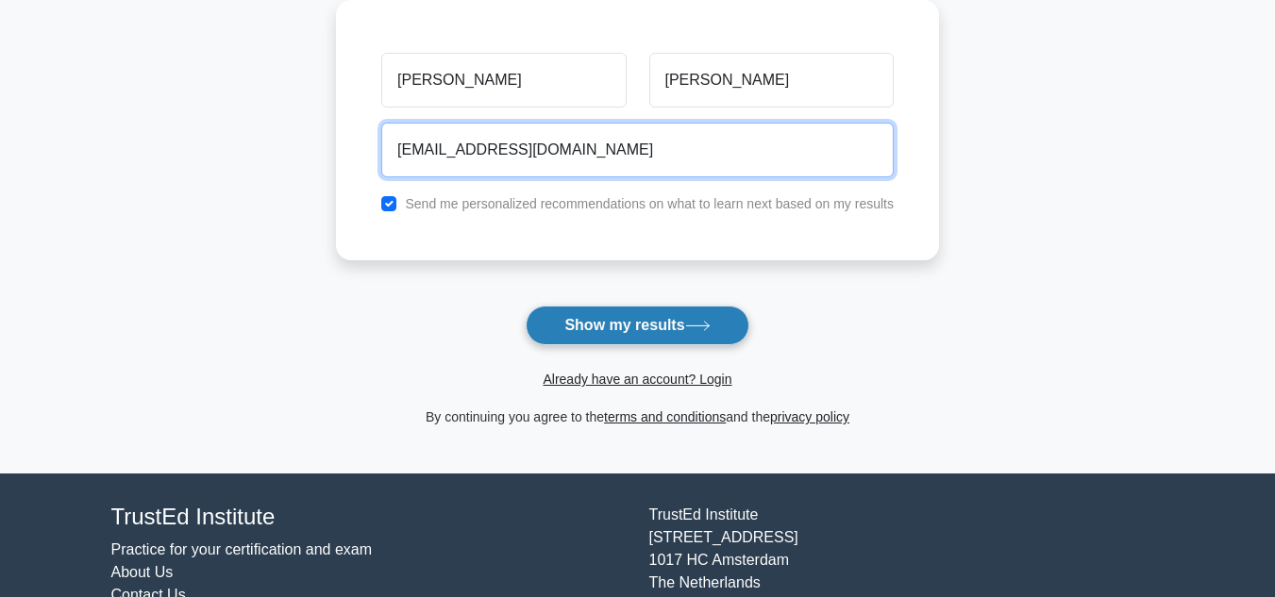
type input "mmmoca_@hotmail.com"
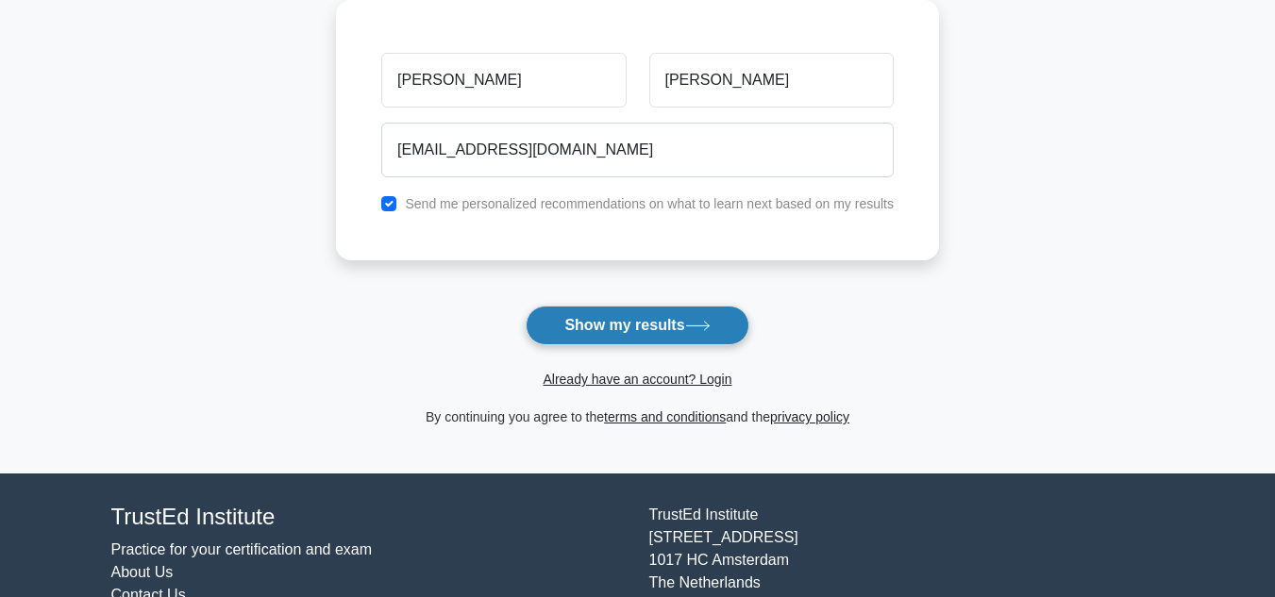
click at [617, 320] on button "Show my results" at bounding box center [637, 326] width 223 height 40
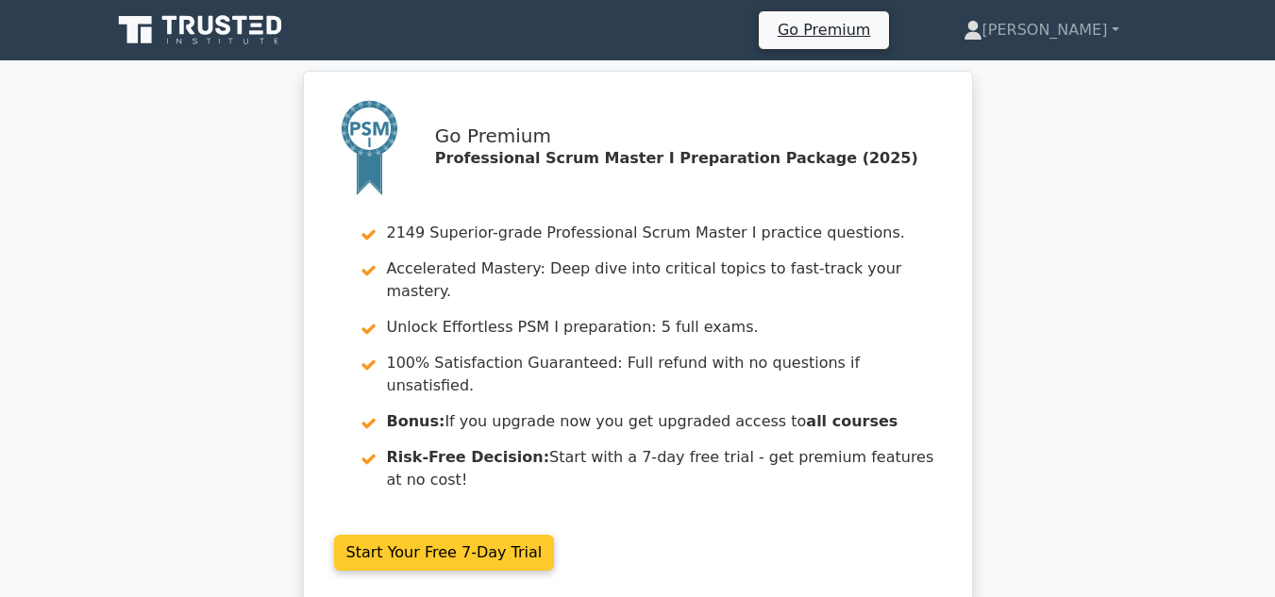
click at [555, 535] on link "Start Your Free 7-Day Trial" at bounding box center [444, 553] width 221 height 36
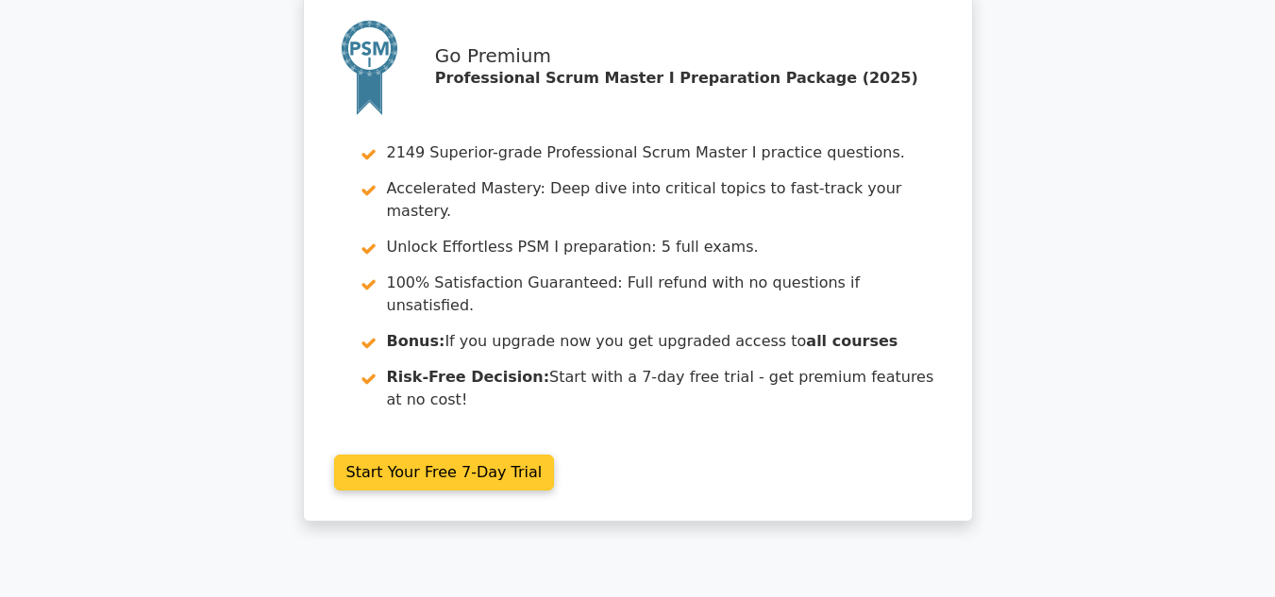
scroll to position [113, 0]
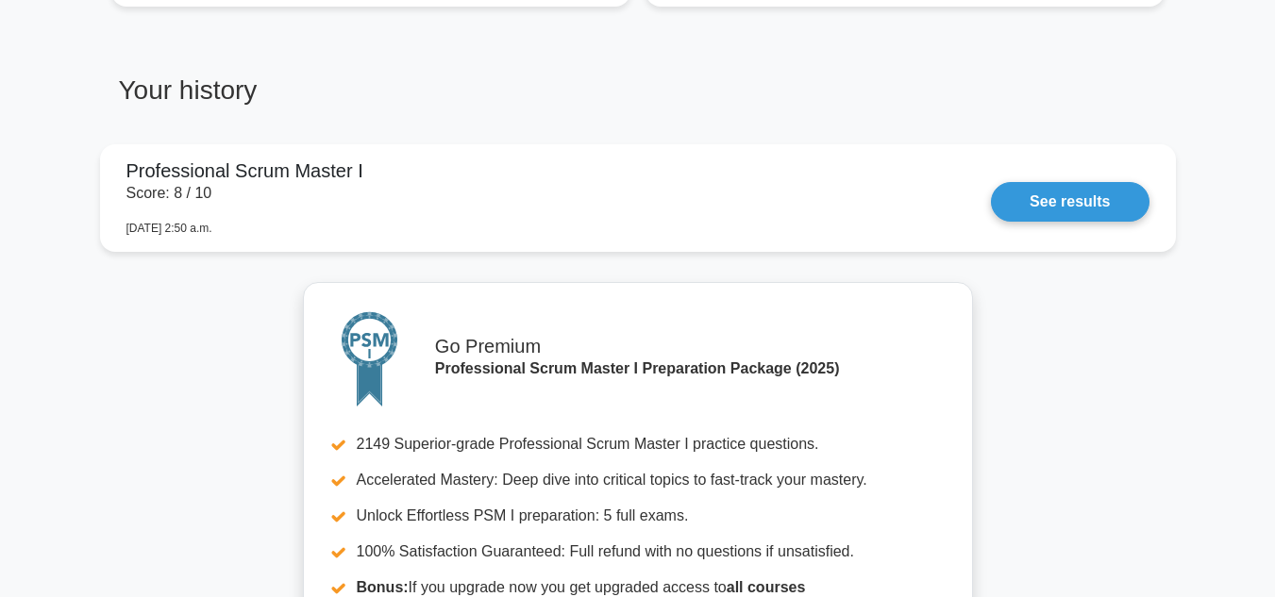
scroll to position [1623, 0]
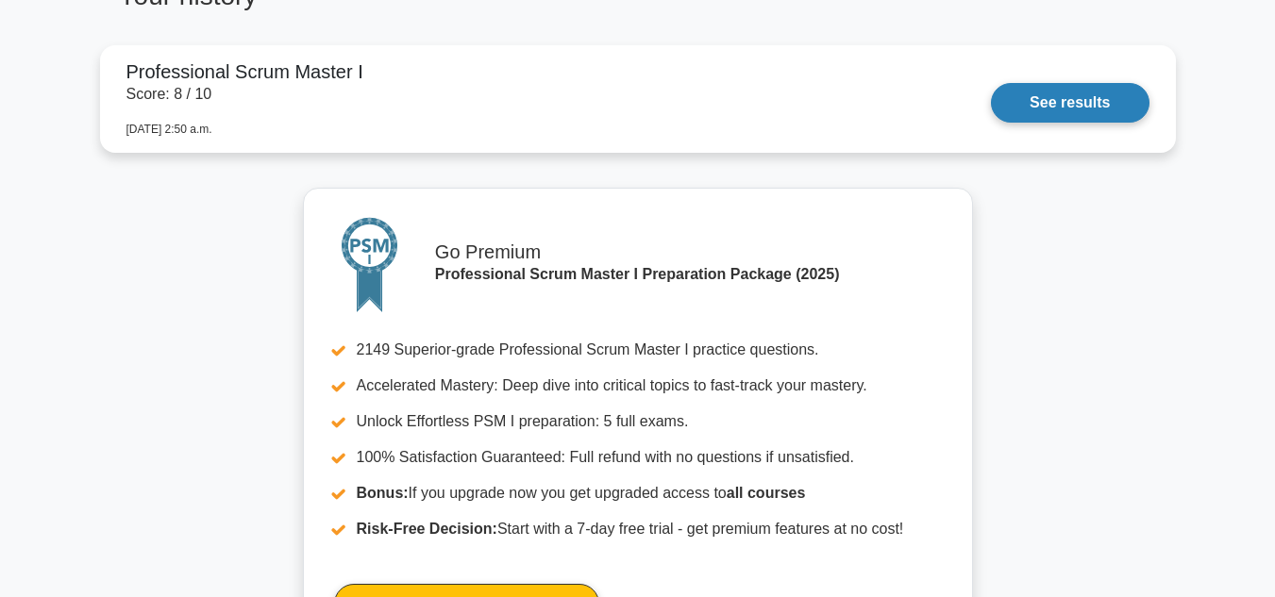
click at [1093, 87] on link "See results" at bounding box center [1070, 103] width 158 height 40
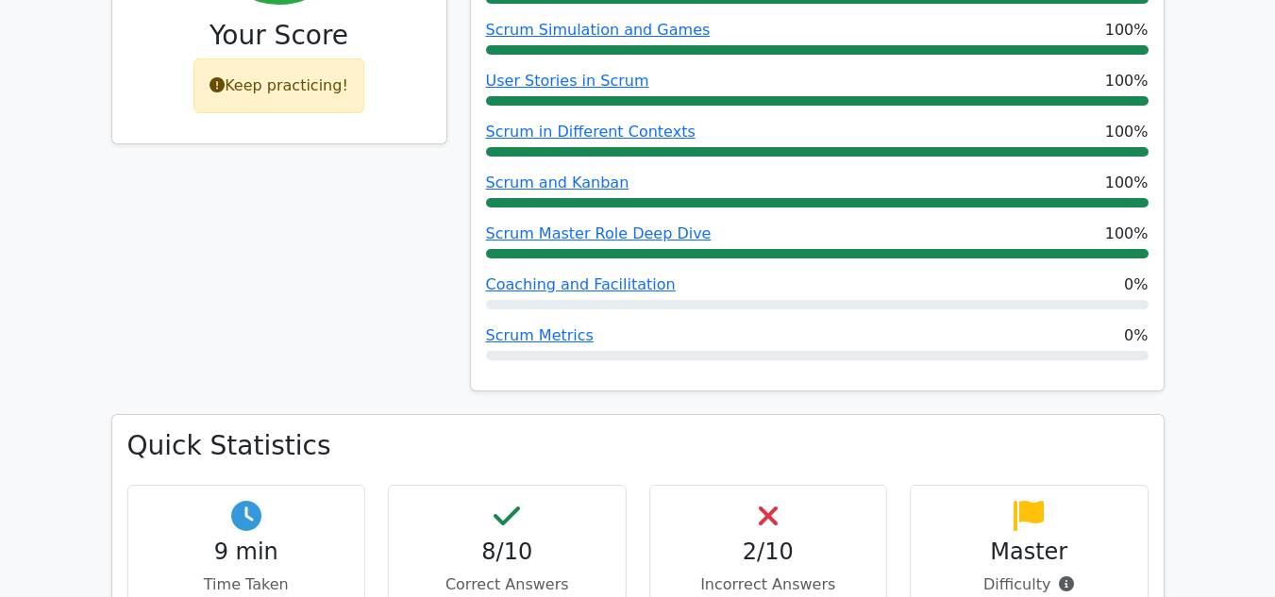
scroll to position [981, 0]
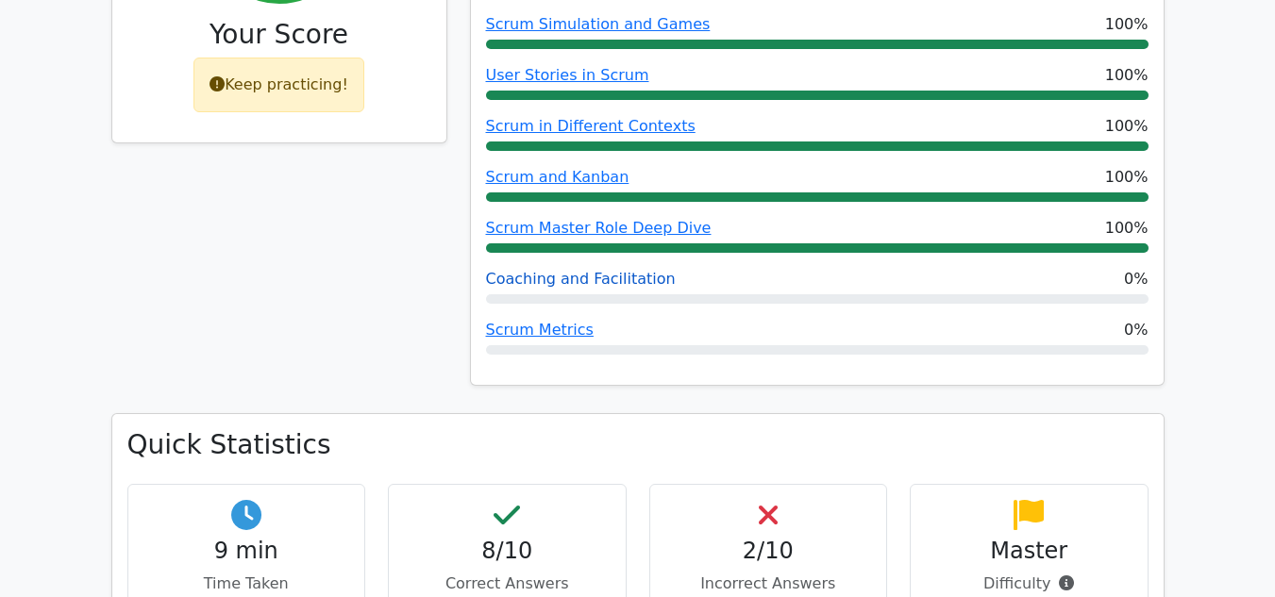
click at [569, 270] on link "Coaching and Facilitation" at bounding box center [581, 279] width 190 height 18
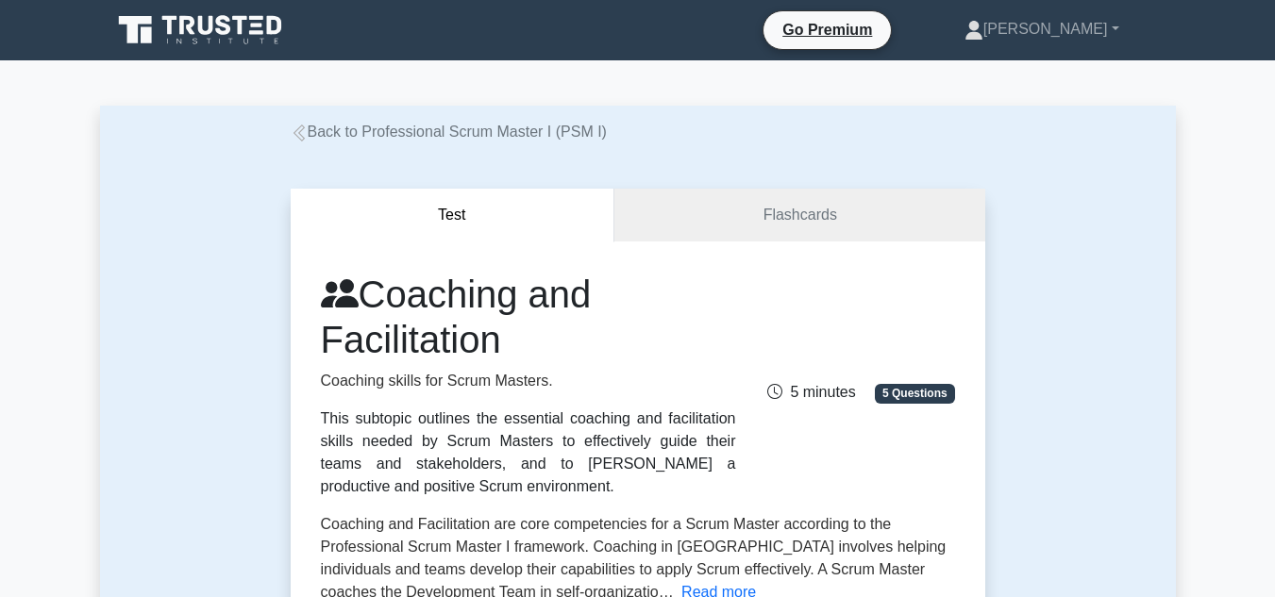
click at [1069, 348] on div "Test Flashcards Coaching and Facilitation Coaching skills for Scrum Masters. Th…" at bounding box center [638, 542] width 1076 height 798
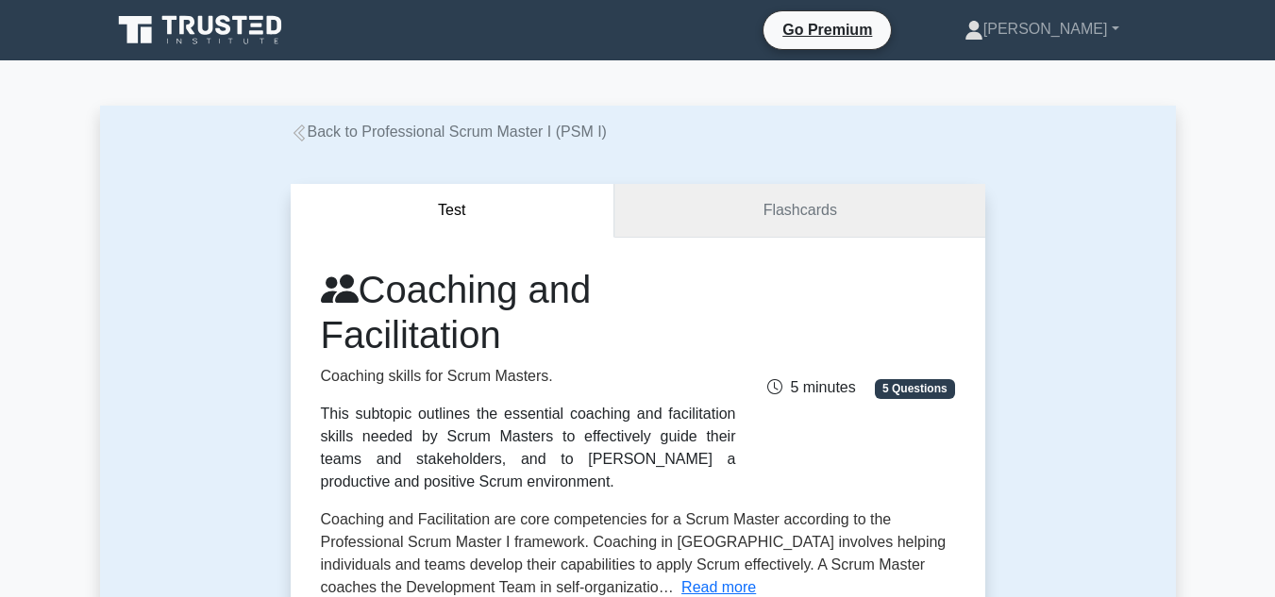
click at [809, 215] on link "Flashcards" at bounding box center [799, 211] width 370 height 54
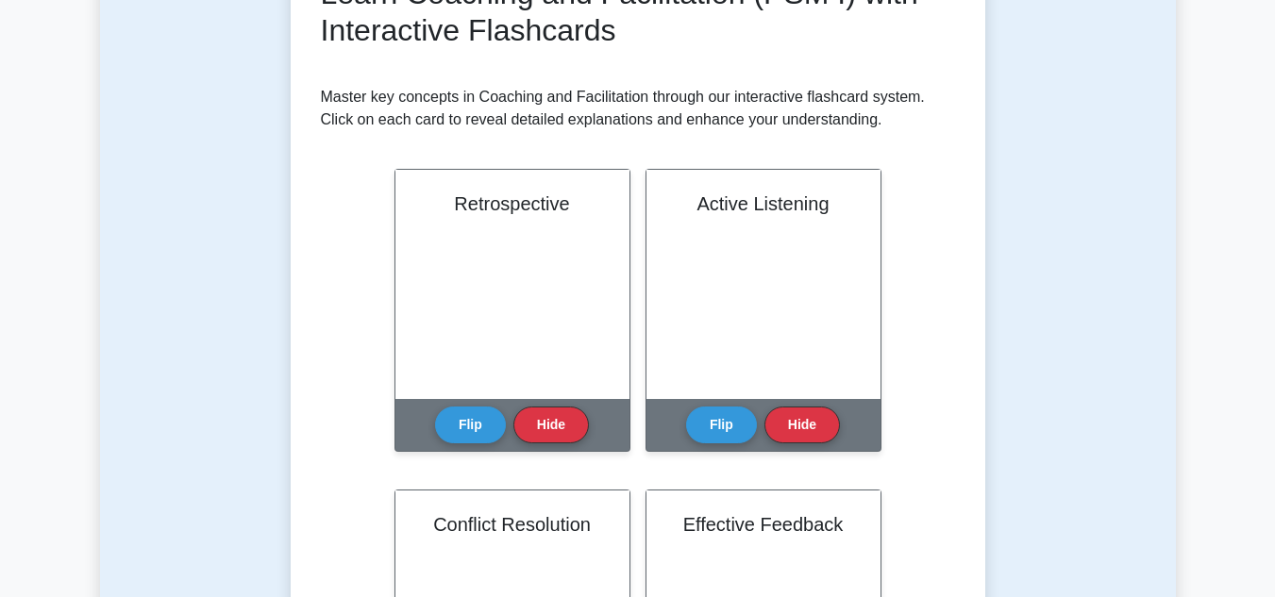
scroll to position [302, 0]
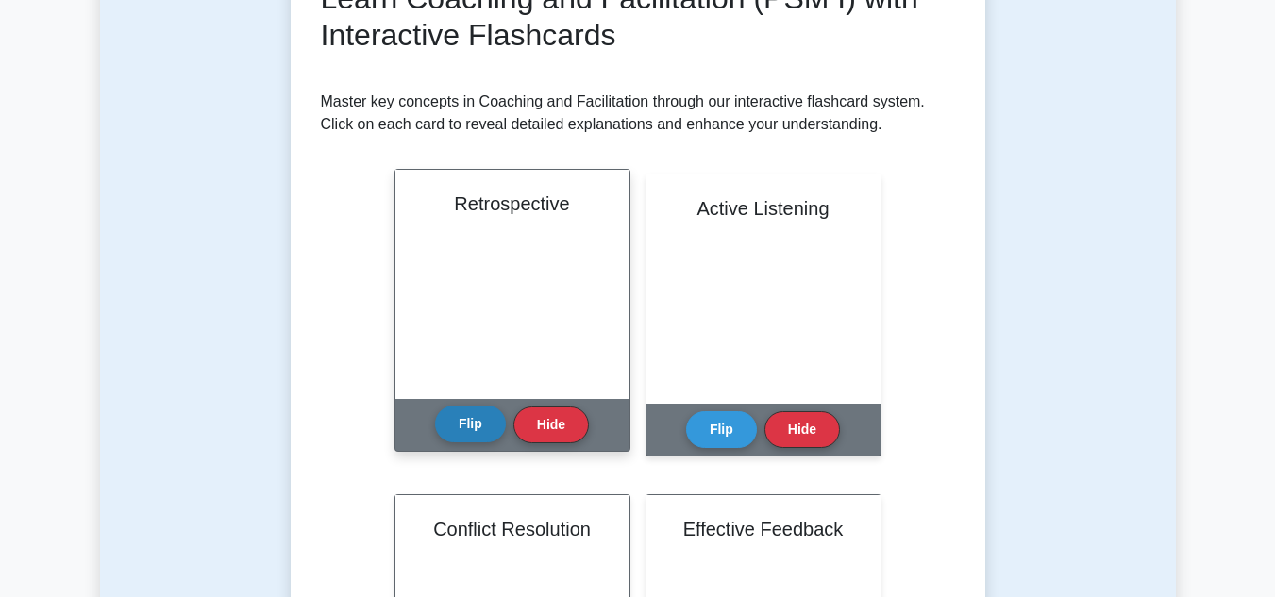
click at [457, 432] on button "Flip" at bounding box center [470, 424] width 71 height 37
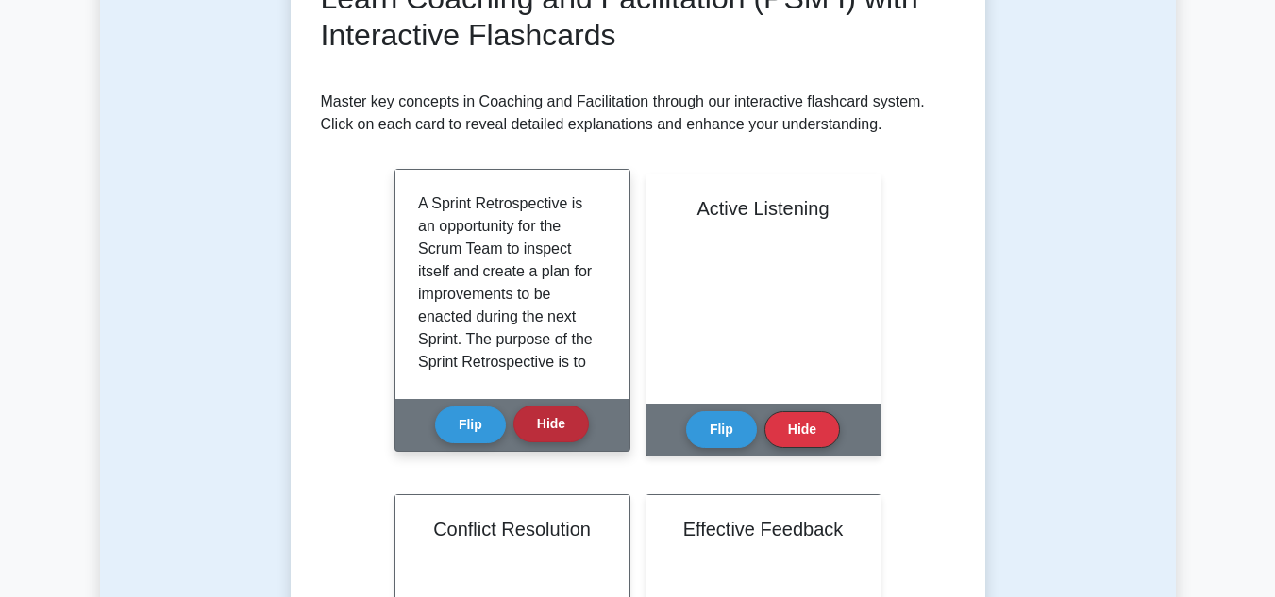
click at [543, 432] on button "Hide" at bounding box center [550, 424] width 75 height 37
